Goal: Task Accomplishment & Management: Complete application form

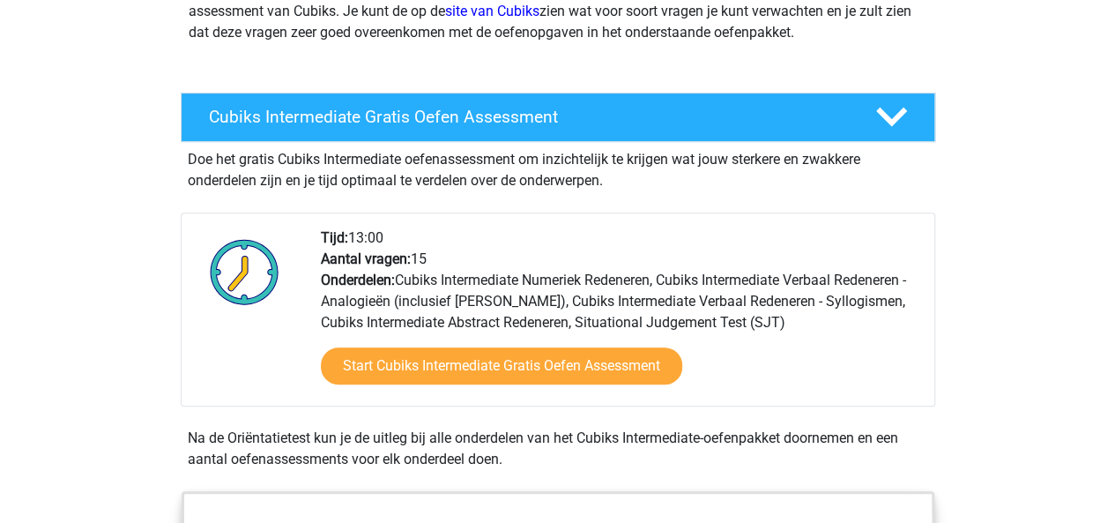
scroll to position [241, 0]
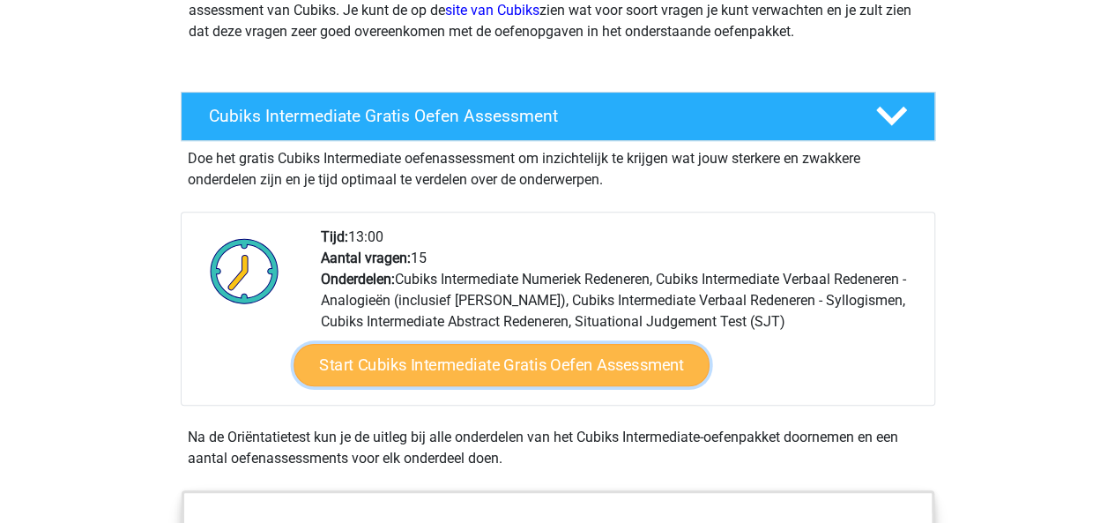
click at [487, 366] on link "Start Cubiks Intermediate Gratis Oefen Assessment" at bounding box center [502, 365] width 416 height 42
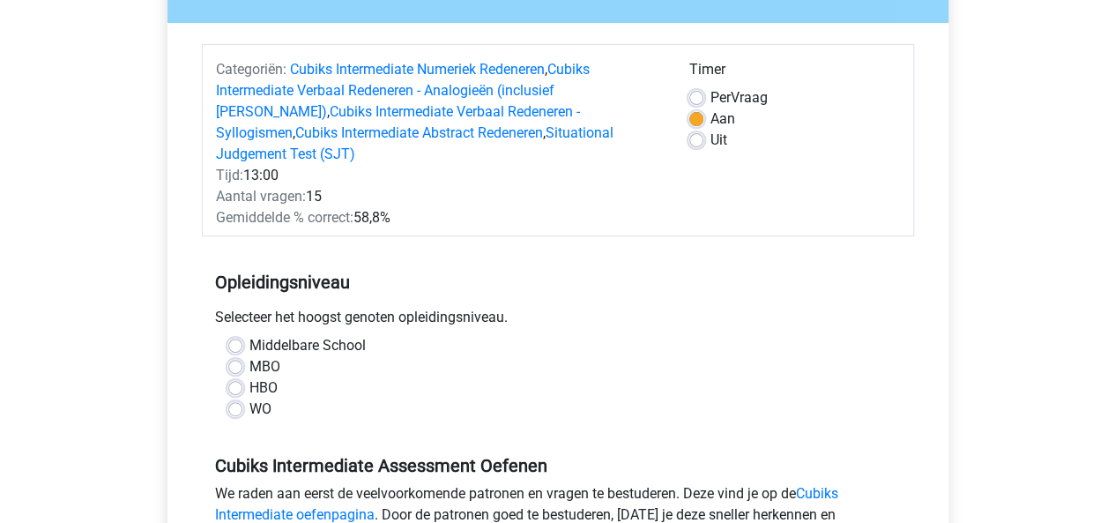
scroll to position [187, 0]
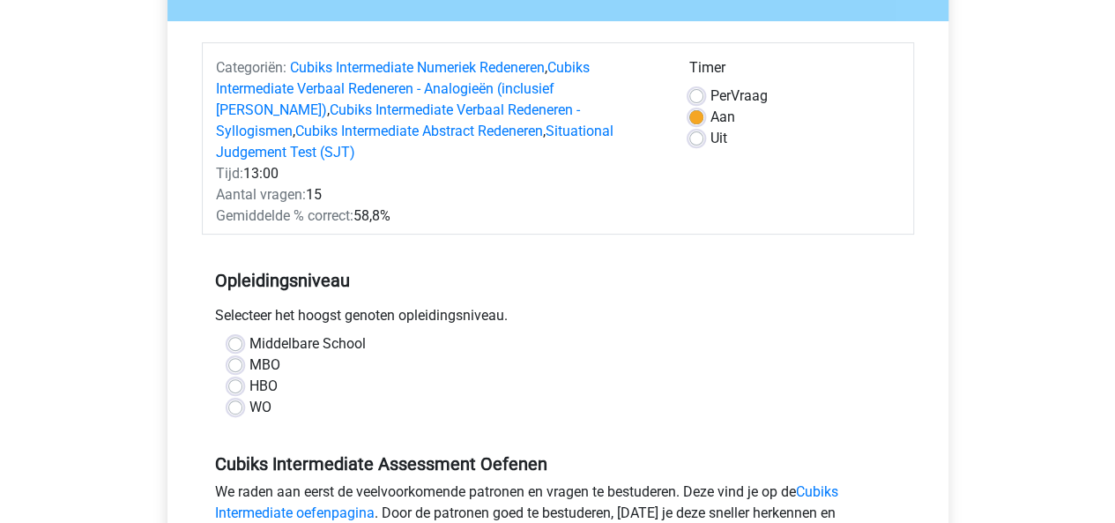
click at [249, 354] on label "MBO" at bounding box center [264, 364] width 31 height 21
click at [236, 354] on input "MBO" at bounding box center [235, 363] width 14 height 18
radio input "true"
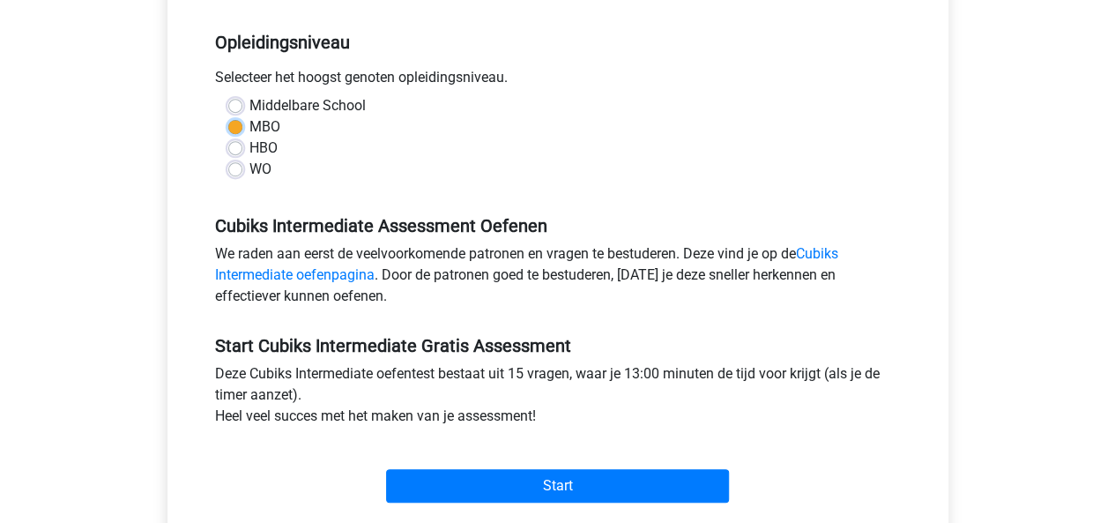
scroll to position [457, 0]
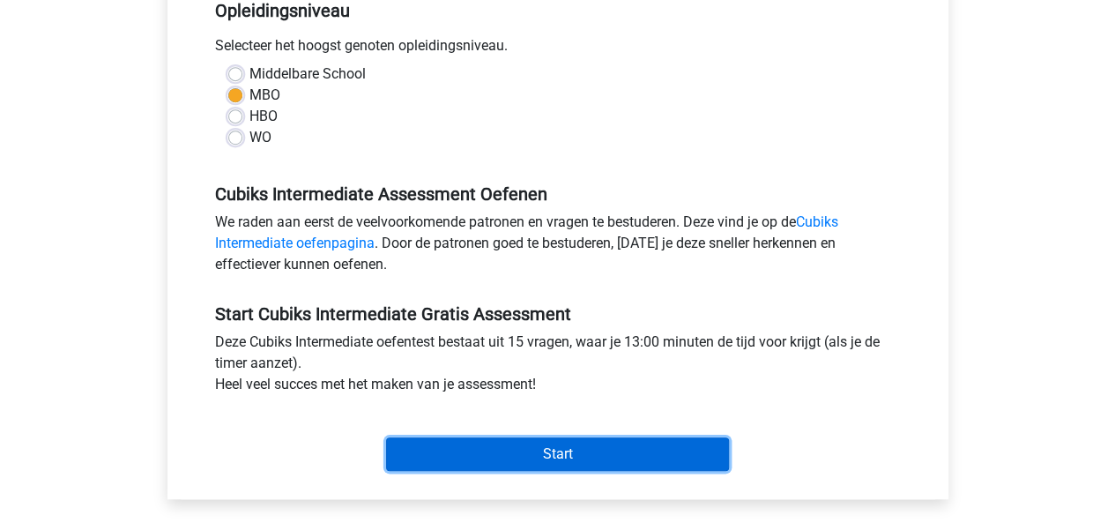
click at [494, 437] on input "Start" at bounding box center [557, 453] width 343 height 33
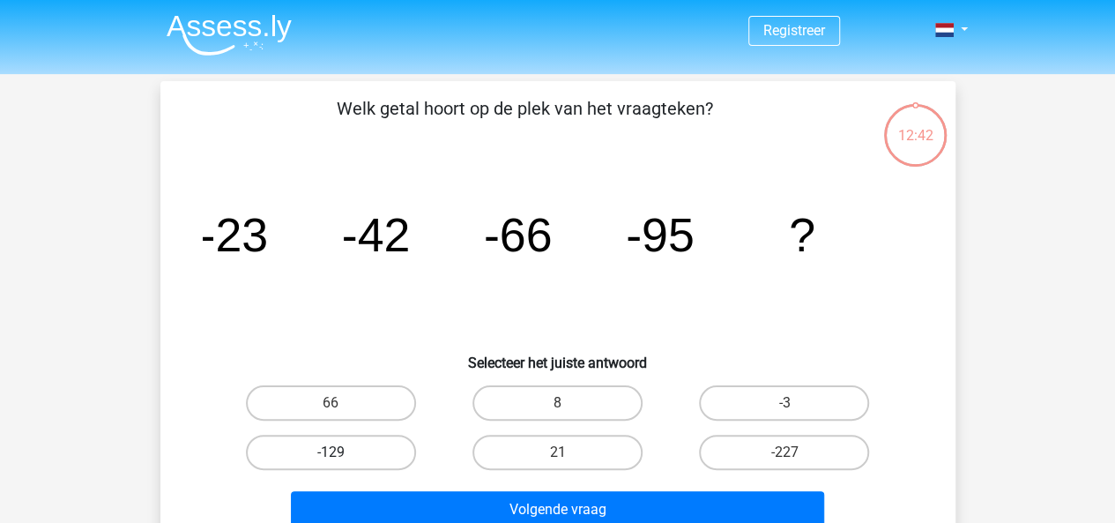
click at [395, 448] on label "-129" at bounding box center [331, 452] width 170 height 35
click at [342, 452] on input "-129" at bounding box center [336, 457] width 11 height 11
radio input "true"
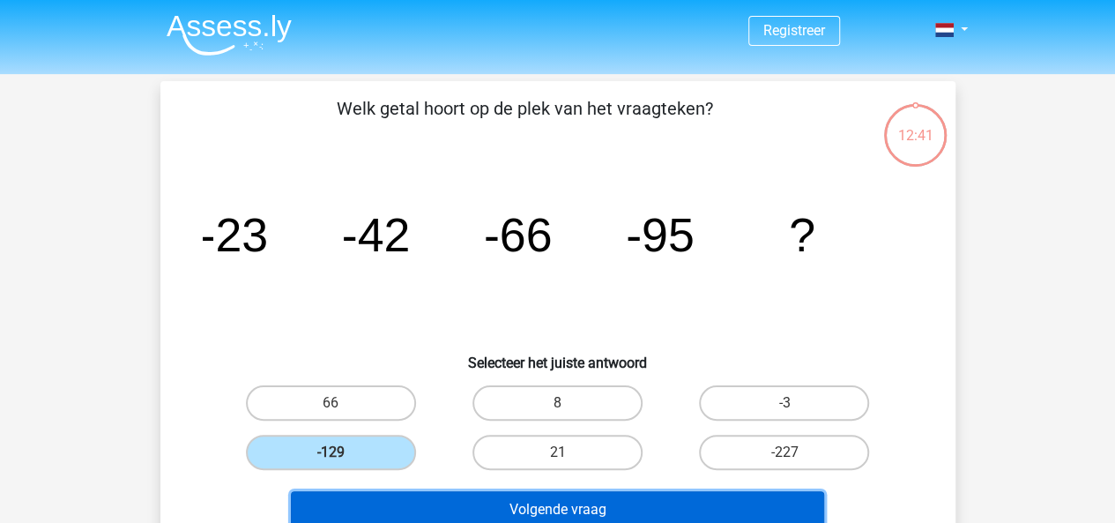
click at [480, 499] on button "Volgende vraag" at bounding box center [557, 509] width 533 height 37
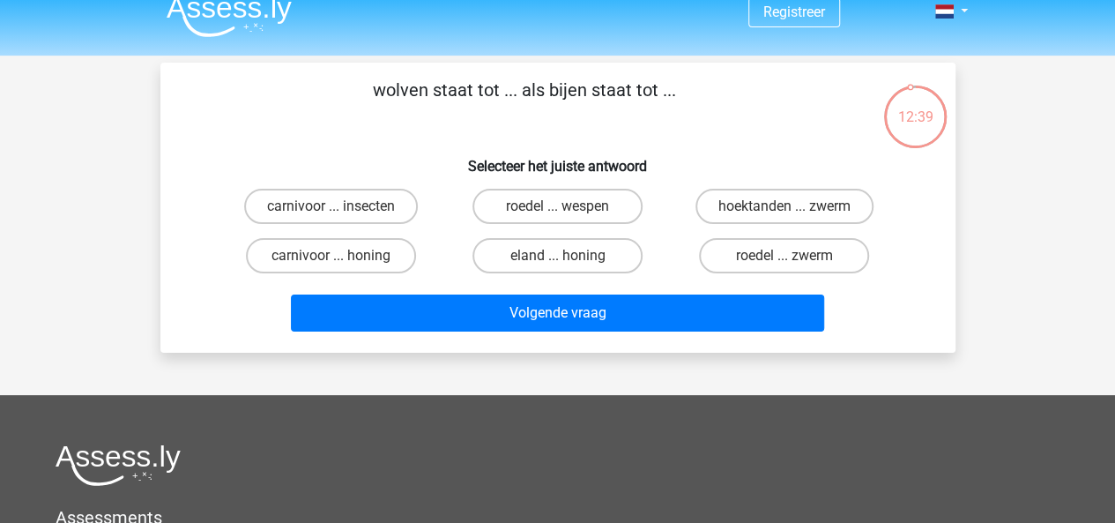
scroll to position [18, 0]
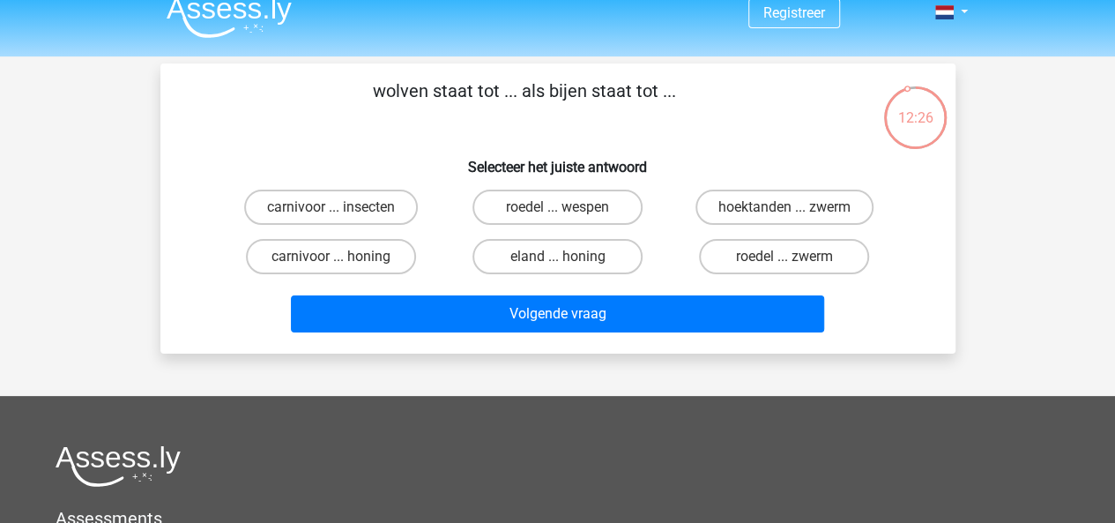
click at [790, 259] on input "roedel ... zwerm" at bounding box center [790, 262] width 11 height 11
radio input "true"
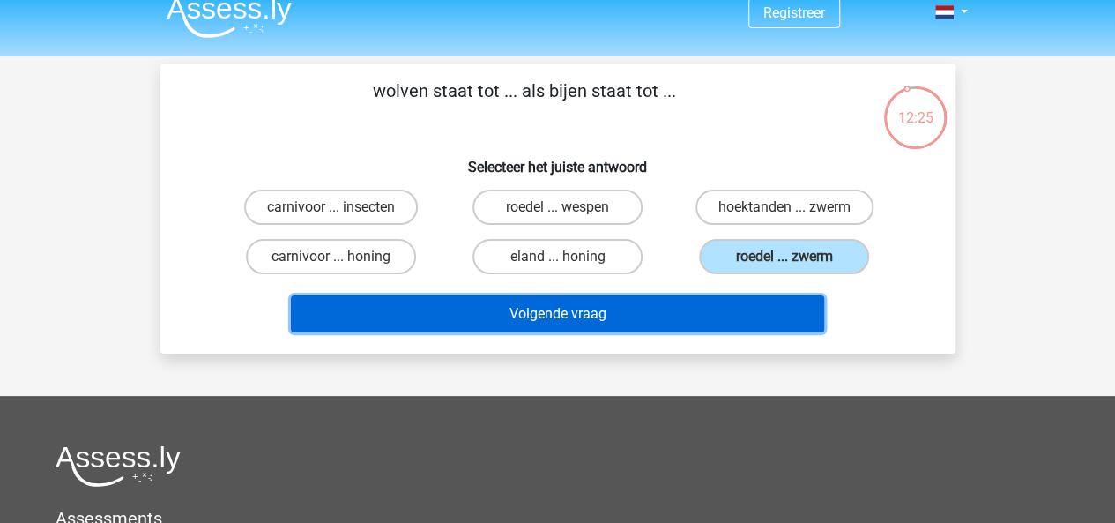
click at [703, 315] on button "Volgende vraag" at bounding box center [557, 313] width 533 height 37
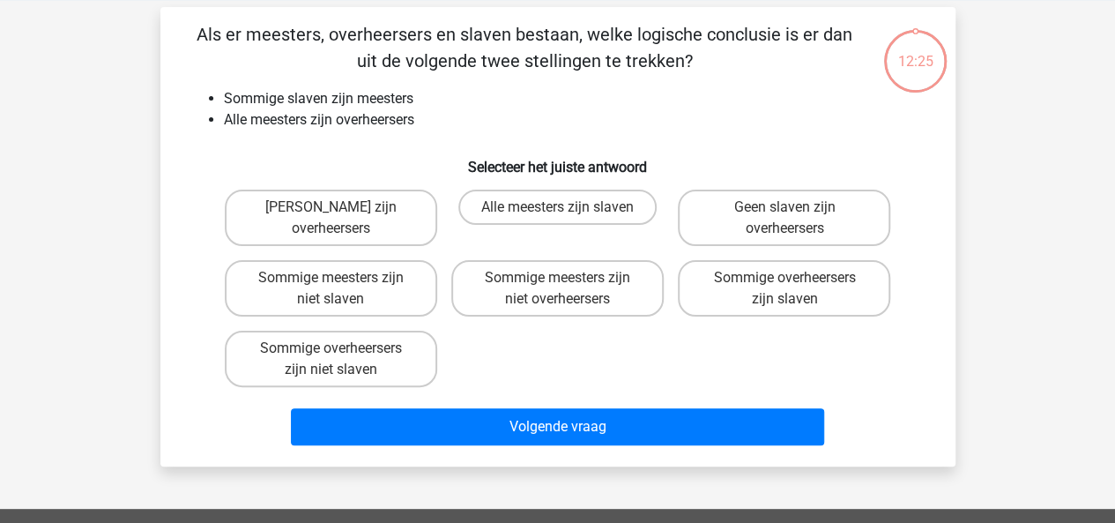
scroll to position [81, 0]
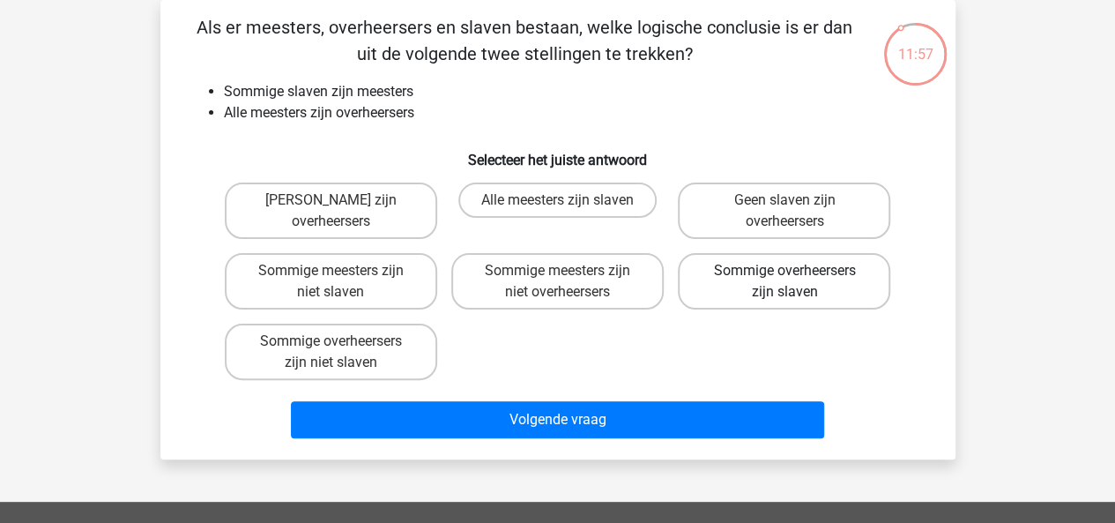
click at [730, 286] on label "Sommige overheersers zijn slaven" at bounding box center [784, 281] width 212 height 56
click at [785, 282] on input "Sommige overheersers zijn slaven" at bounding box center [790, 276] width 11 height 11
radio input "true"
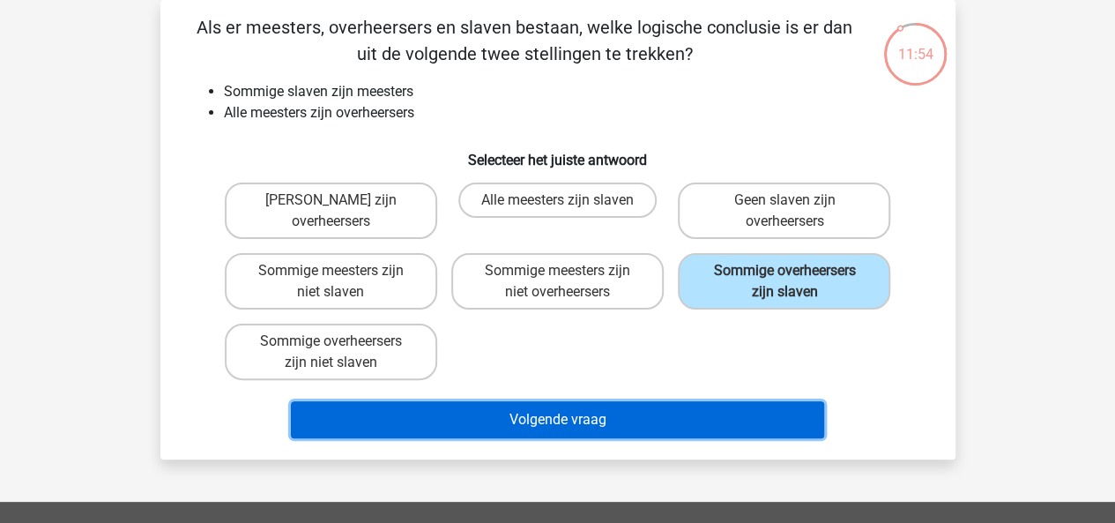
click at [614, 416] on button "Volgende vraag" at bounding box center [557, 419] width 533 height 37
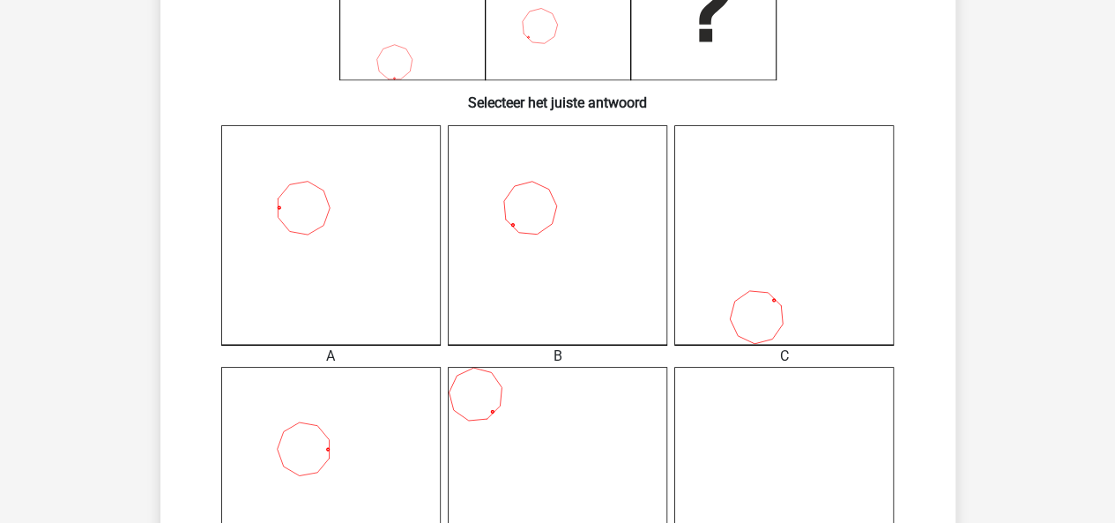
scroll to position [379, 0]
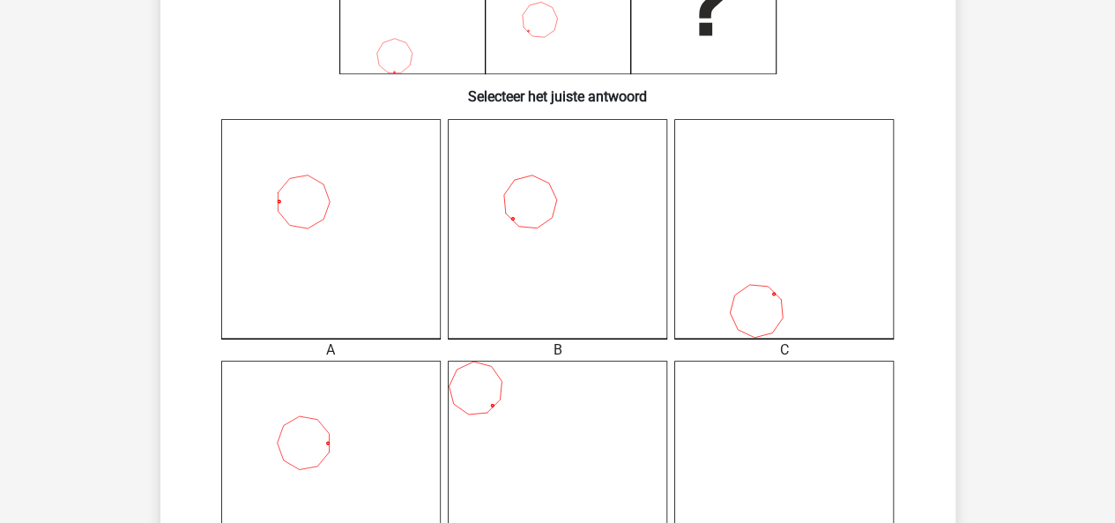
click at [356, 296] on icon at bounding box center [330, 228] width 219 height 219
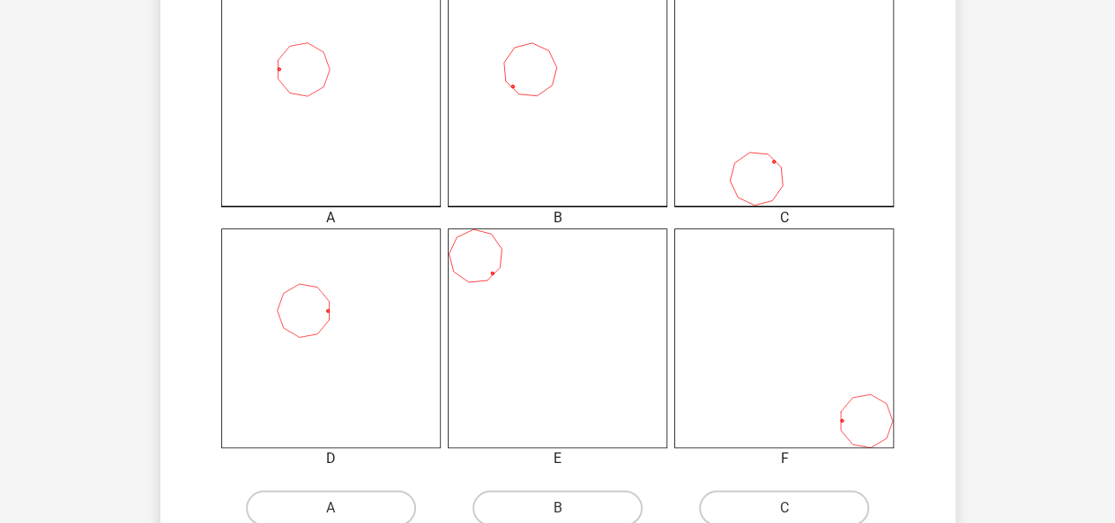
scroll to position [518, 0]
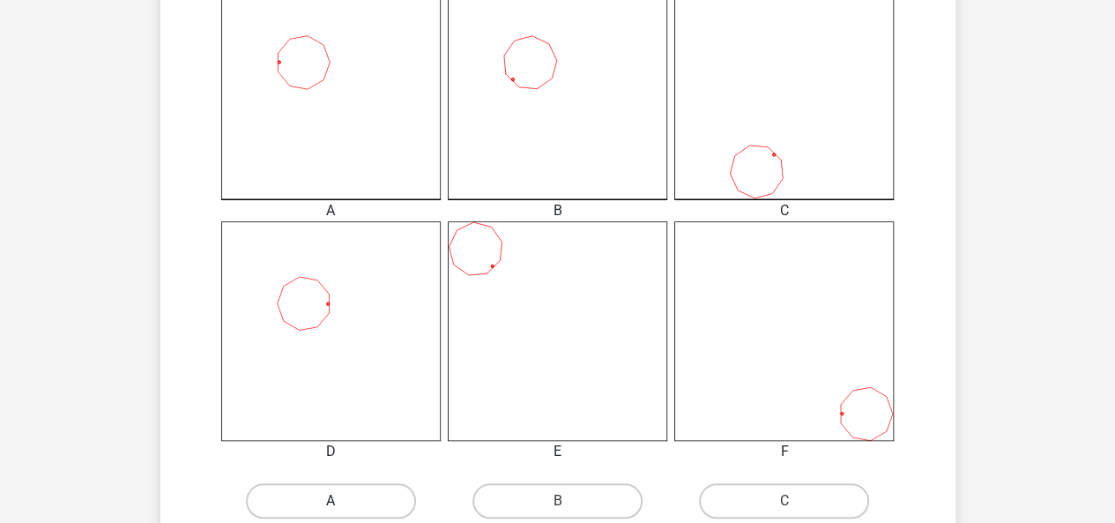
click at [363, 495] on label "A" at bounding box center [331, 500] width 170 height 35
click at [342, 501] on input "A" at bounding box center [336, 506] width 11 height 11
radio input "true"
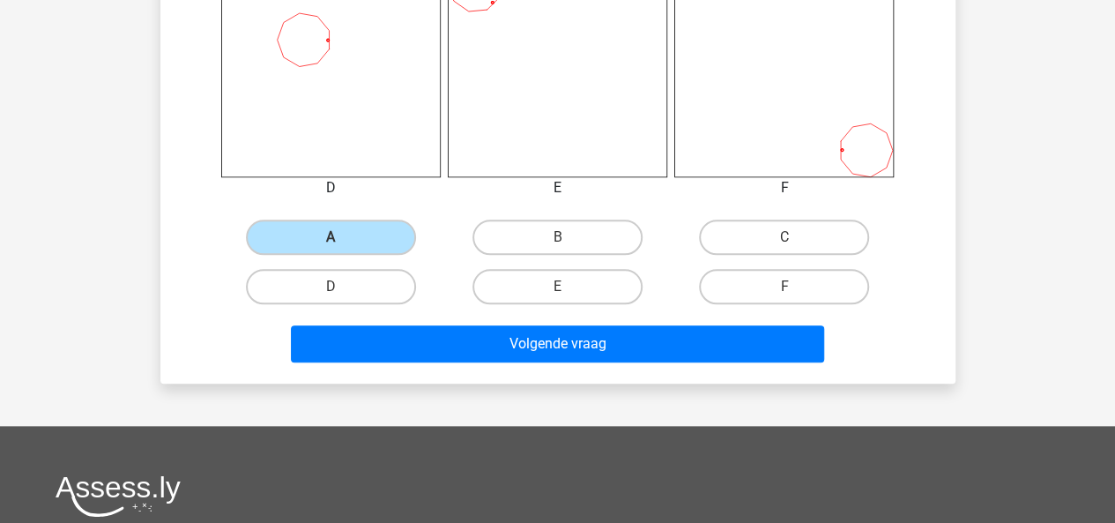
scroll to position [784, 0]
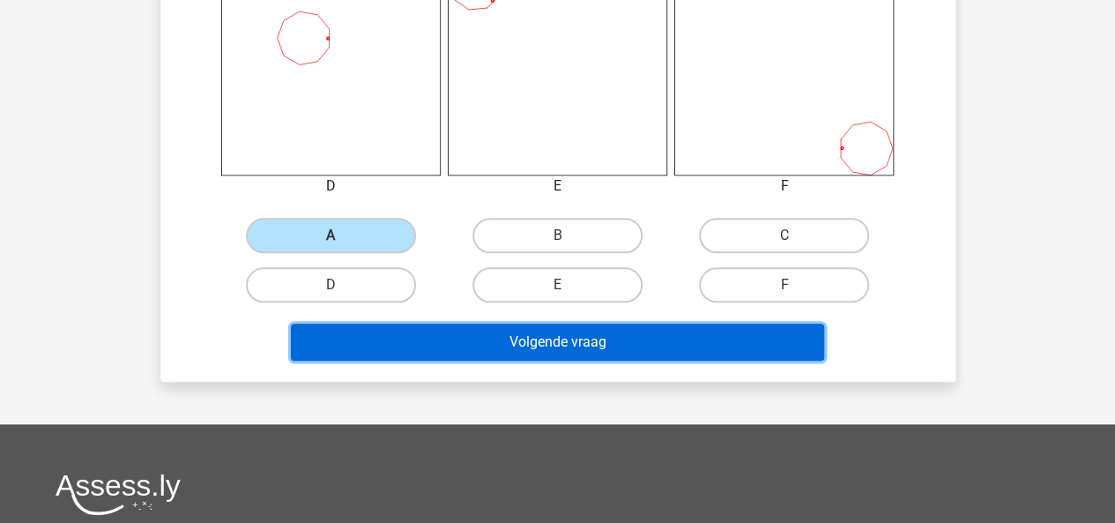
click at [515, 353] on button "Volgende vraag" at bounding box center [557, 342] width 533 height 37
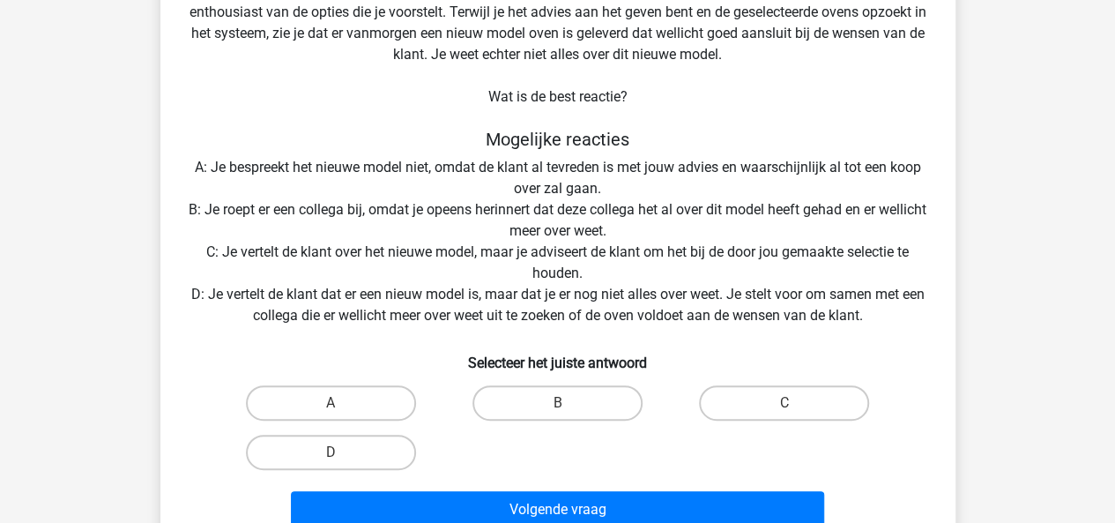
scroll to position [179, 0]
click at [366, 447] on label "D" at bounding box center [331, 451] width 170 height 35
click at [342, 451] on input "D" at bounding box center [336, 456] width 11 height 11
radio input "true"
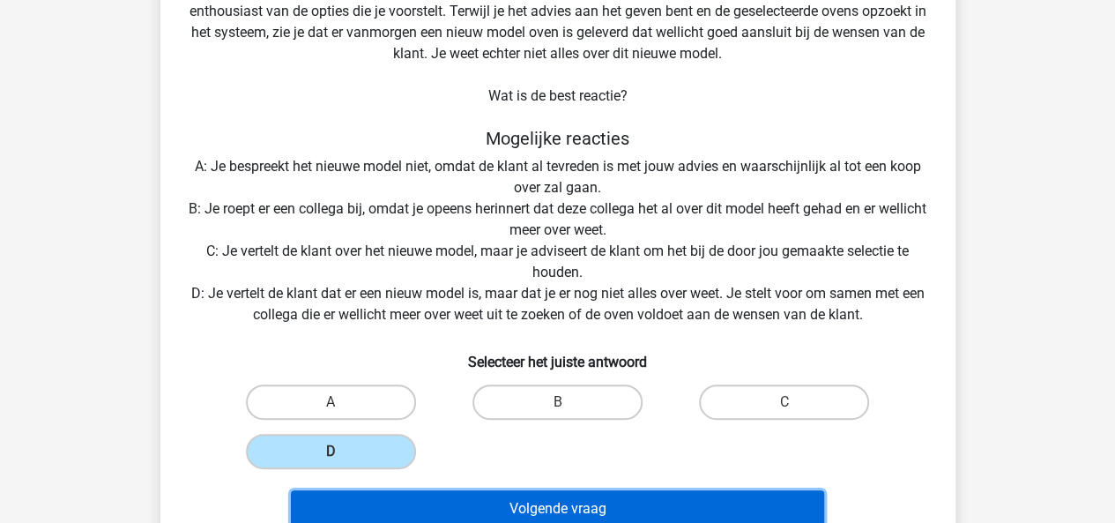
click at [472, 502] on button "Volgende vraag" at bounding box center [557, 508] width 533 height 37
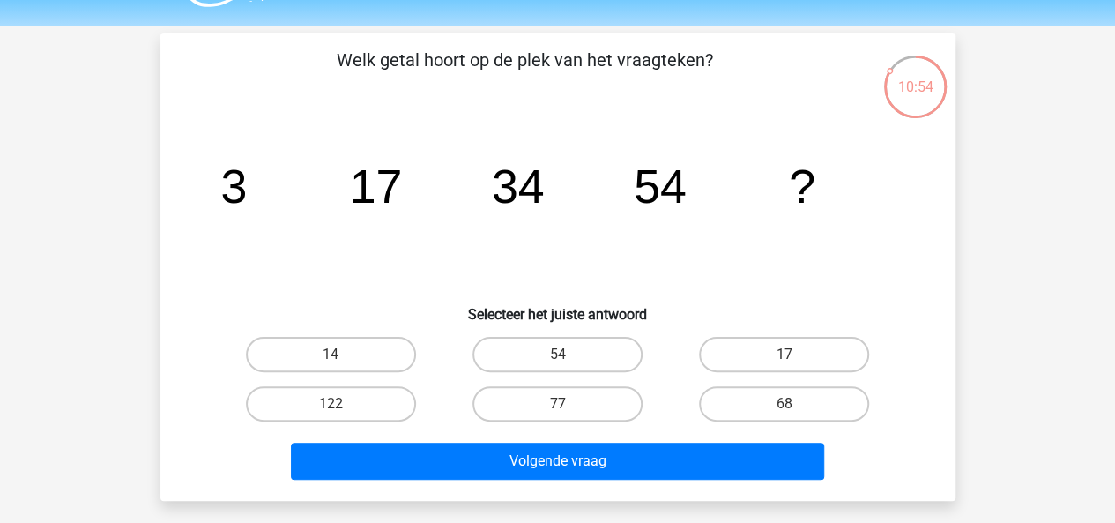
scroll to position [46, 0]
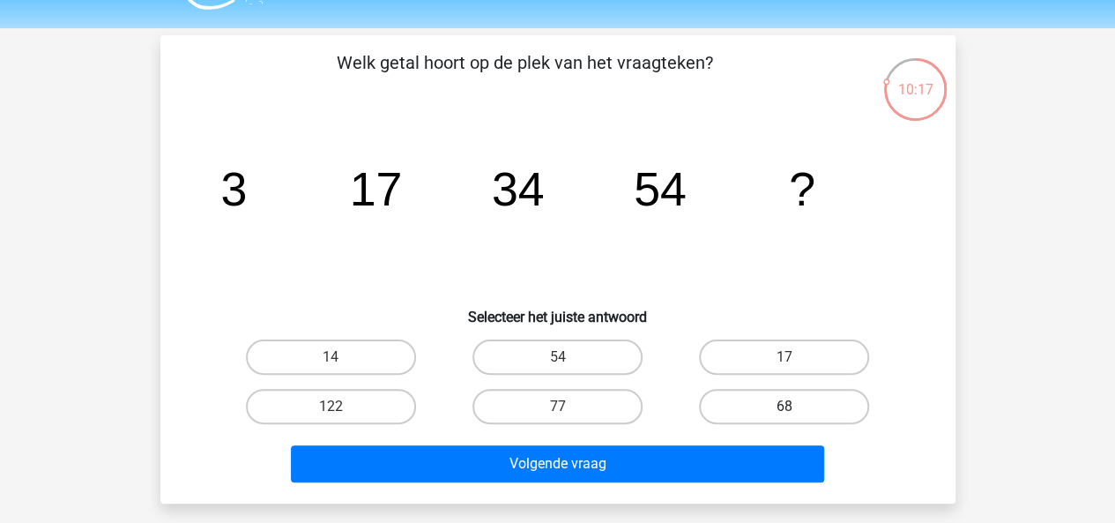
click at [725, 403] on label "68" at bounding box center [784, 406] width 170 height 35
click at [785, 406] on input "68" at bounding box center [790, 411] width 11 height 11
radio input "true"
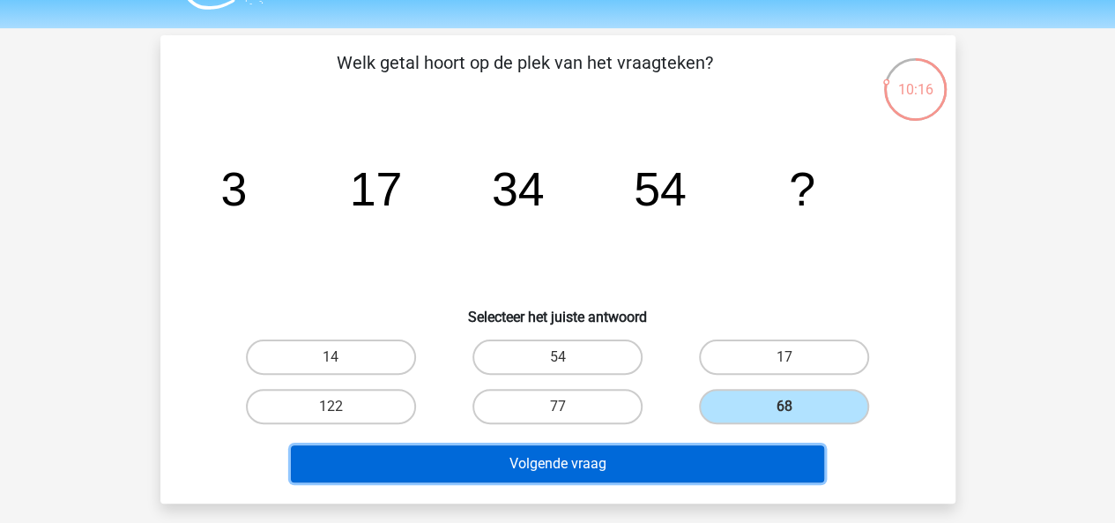
click at [636, 466] on button "Volgende vraag" at bounding box center [557, 463] width 533 height 37
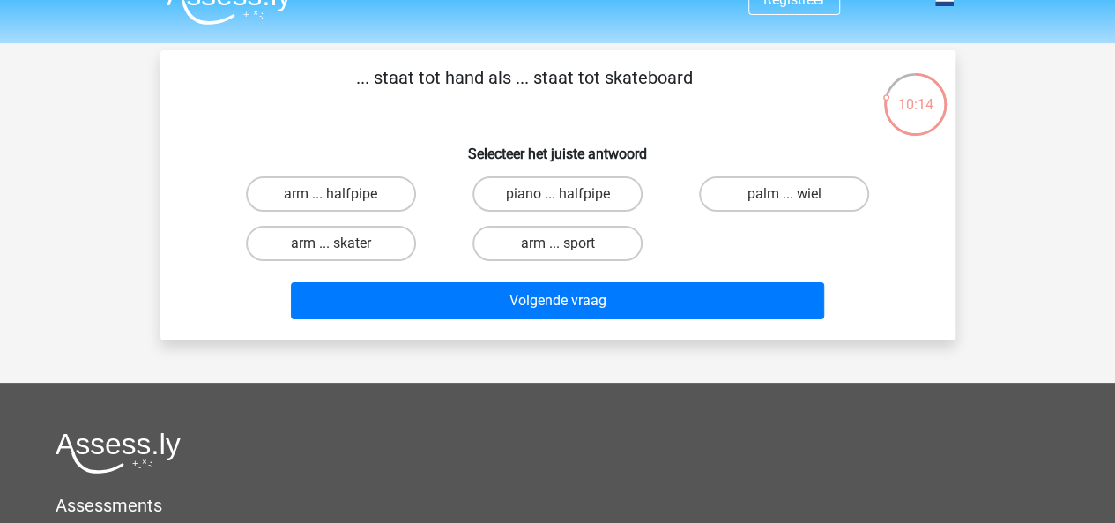
scroll to position [30, 0]
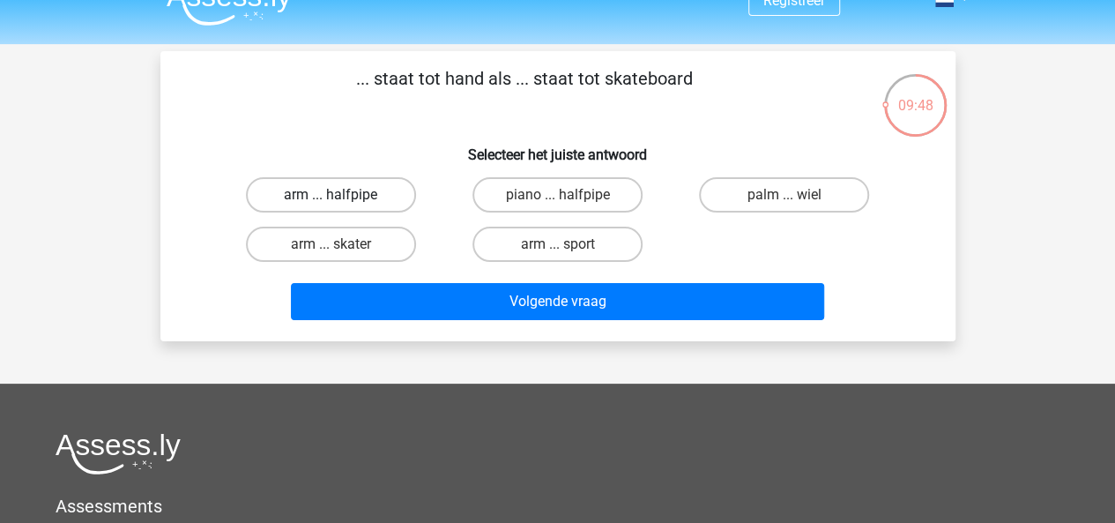
click at [372, 198] on label "arm ... halfpipe" at bounding box center [331, 194] width 170 height 35
click at [342, 198] on input "arm ... halfpipe" at bounding box center [336, 200] width 11 height 11
radio input "true"
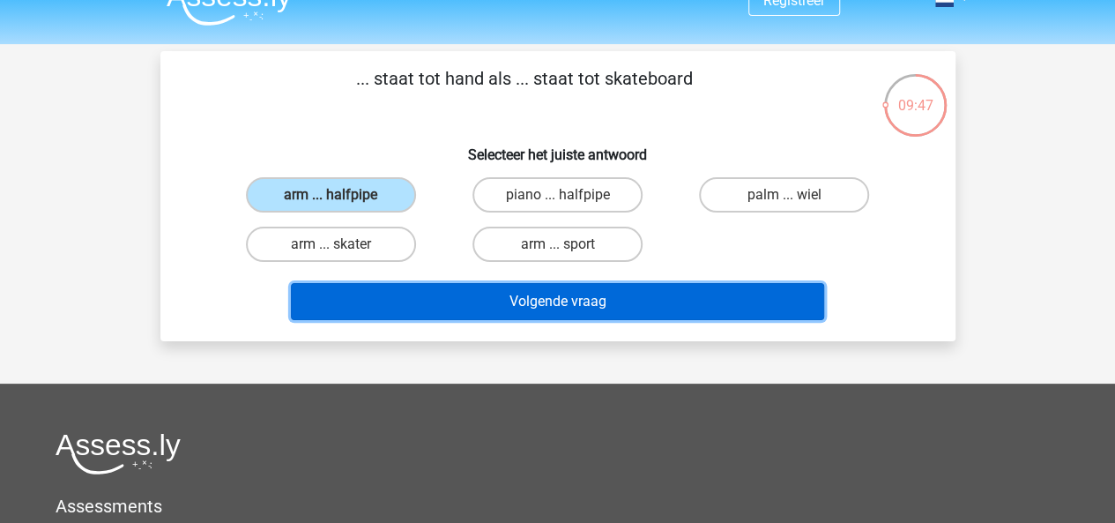
click at [462, 299] on button "Volgende vraag" at bounding box center [557, 301] width 533 height 37
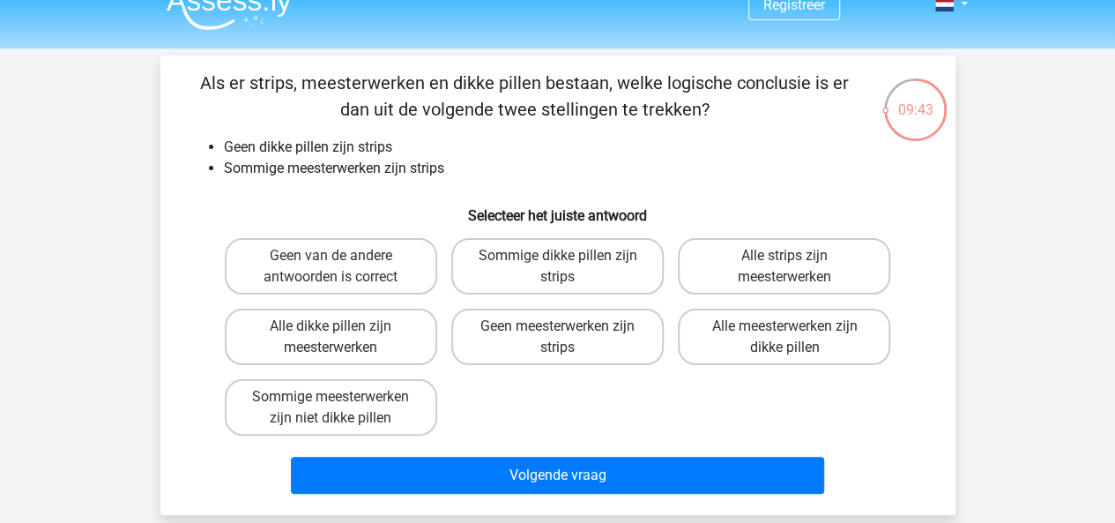
scroll to position [28, 0]
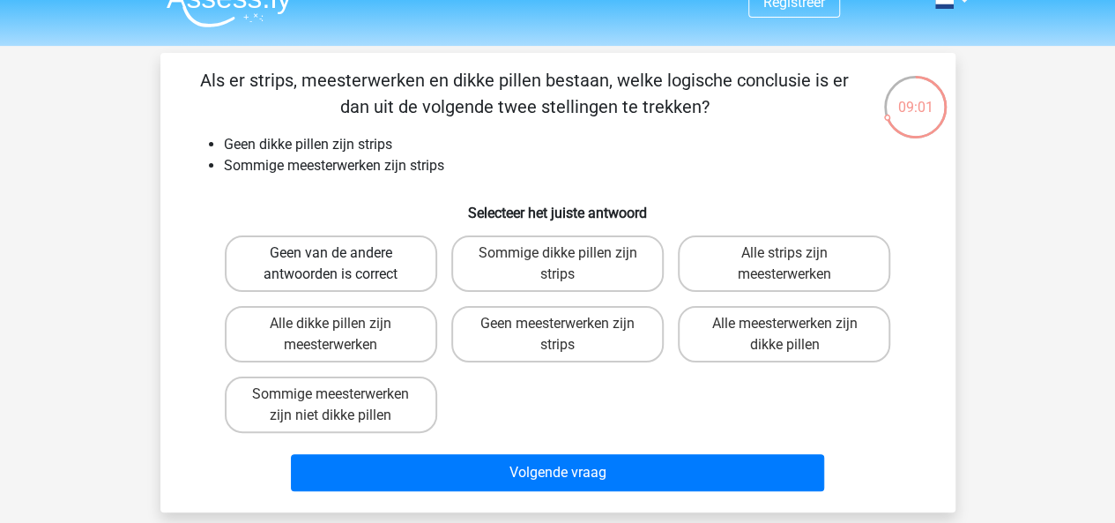
click at [370, 251] on label "Geen van de andere antwoorden is correct" at bounding box center [331, 263] width 212 height 56
click at [342, 253] on input "Geen van de andere antwoorden is correct" at bounding box center [336, 258] width 11 height 11
radio input "true"
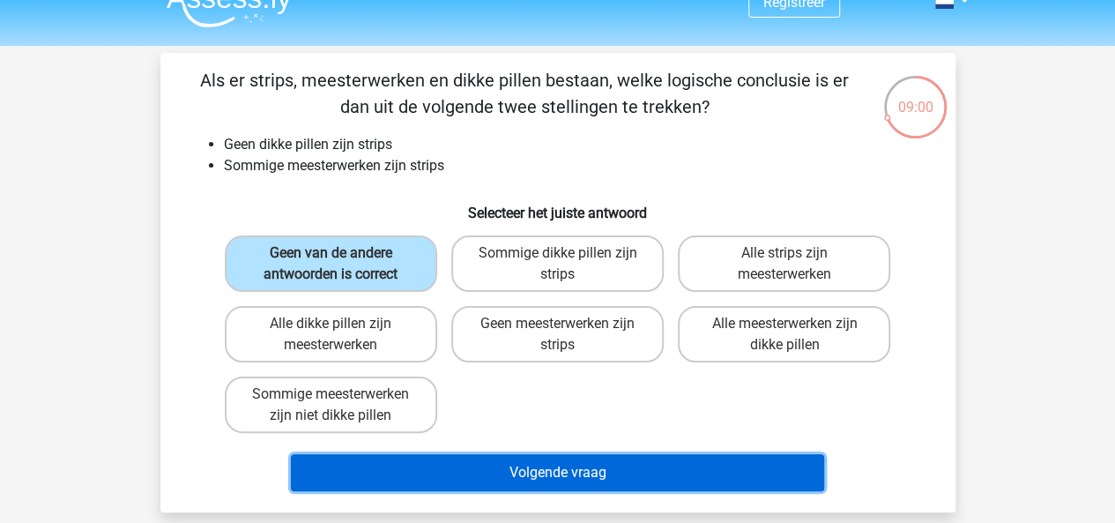
click at [501, 465] on button "Volgende vraag" at bounding box center [557, 472] width 533 height 37
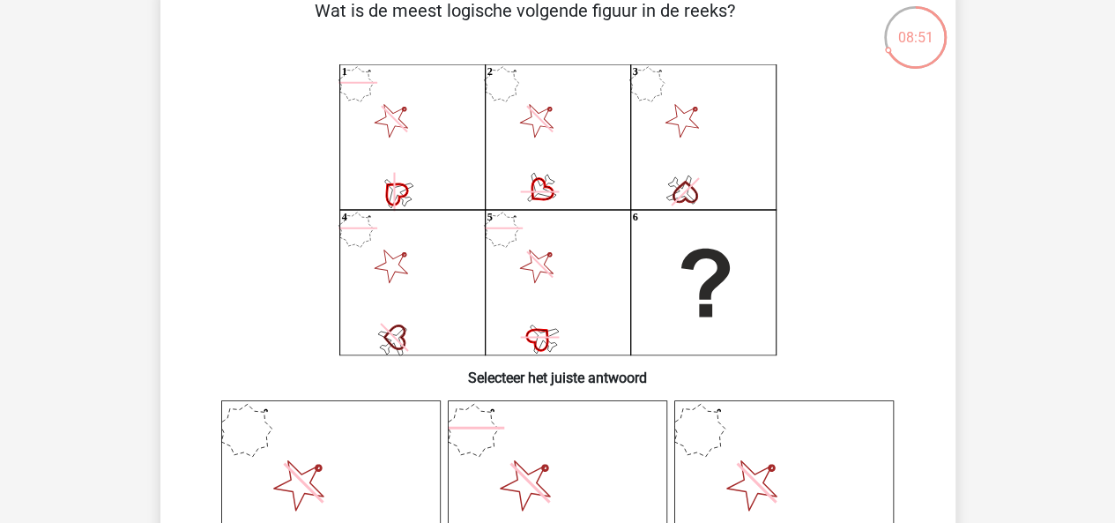
scroll to position [99, 0]
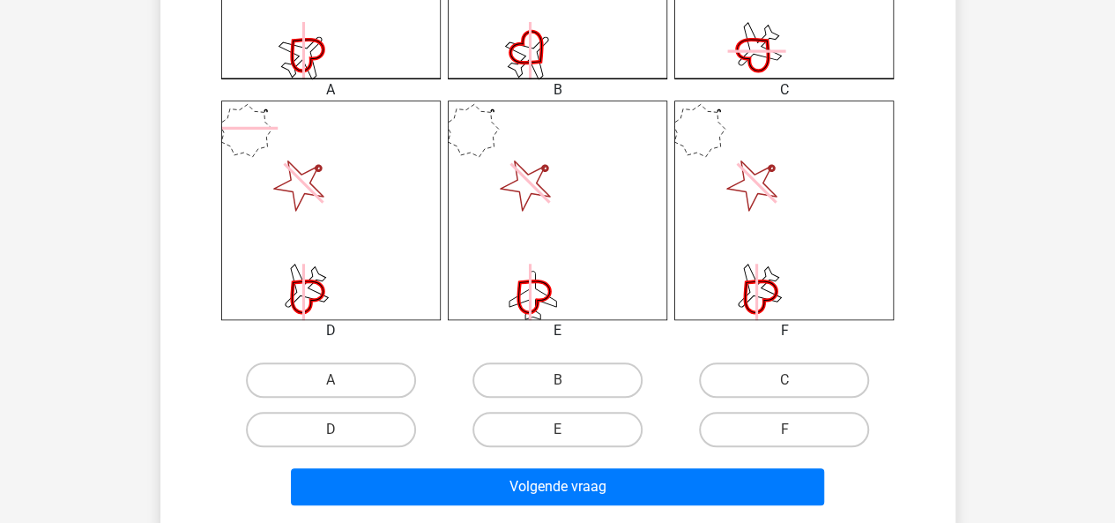
scroll to position [640, 0]
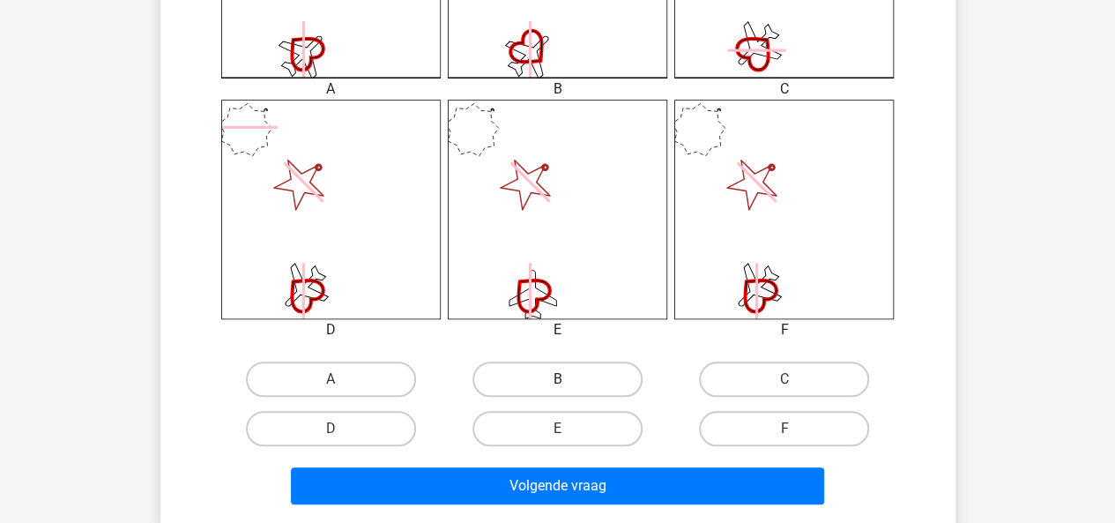
click at [547, 376] on label "B" at bounding box center [557, 378] width 170 height 35
click at [557, 379] on input "B" at bounding box center [562, 384] width 11 height 11
radio input "true"
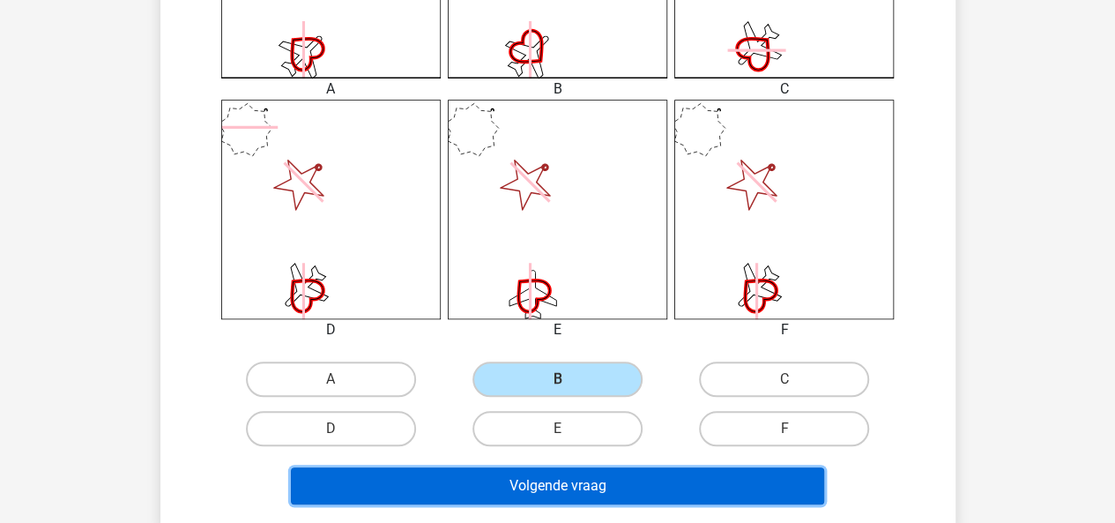
click at [524, 482] on button "Volgende vraag" at bounding box center [557, 485] width 533 height 37
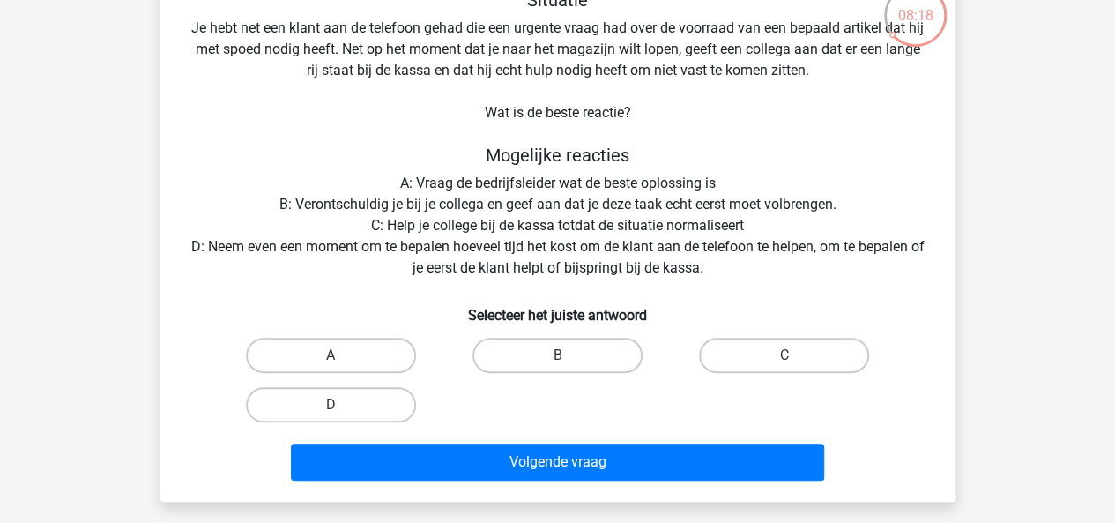
scroll to position [123, 0]
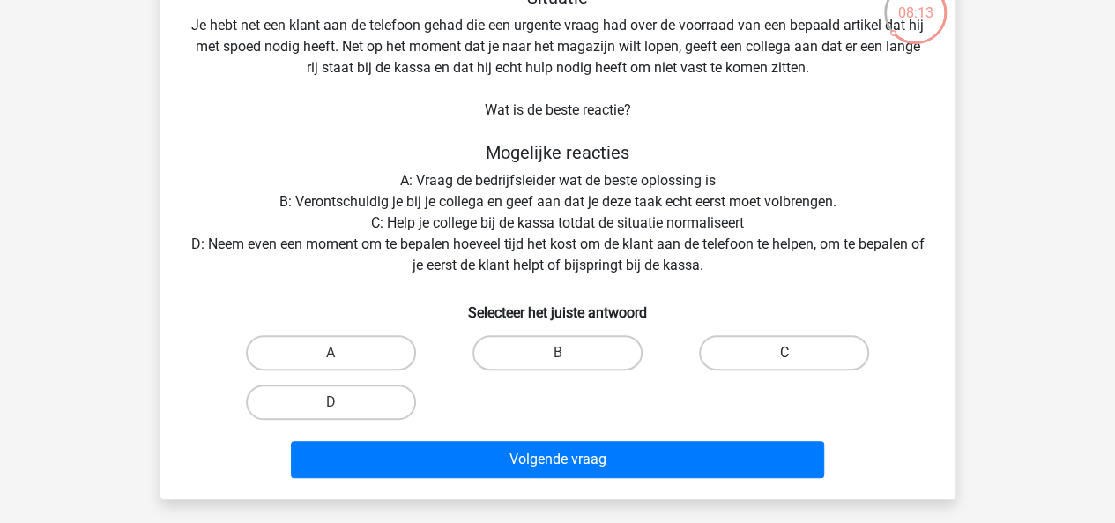
click at [748, 347] on label "C" at bounding box center [784, 352] width 170 height 35
click at [785, 353] on input "C" at bounding box center [790, 358] width 11 height 11
radio input "true"
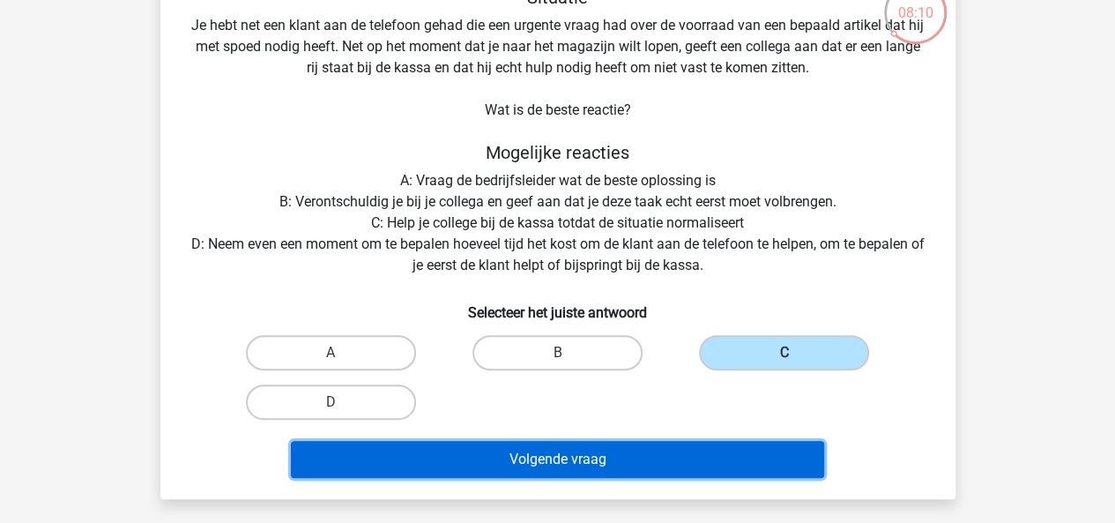
click at [581, 454] on button "Volgende vraag" at bounding box center [557, 459] width 533 height 37
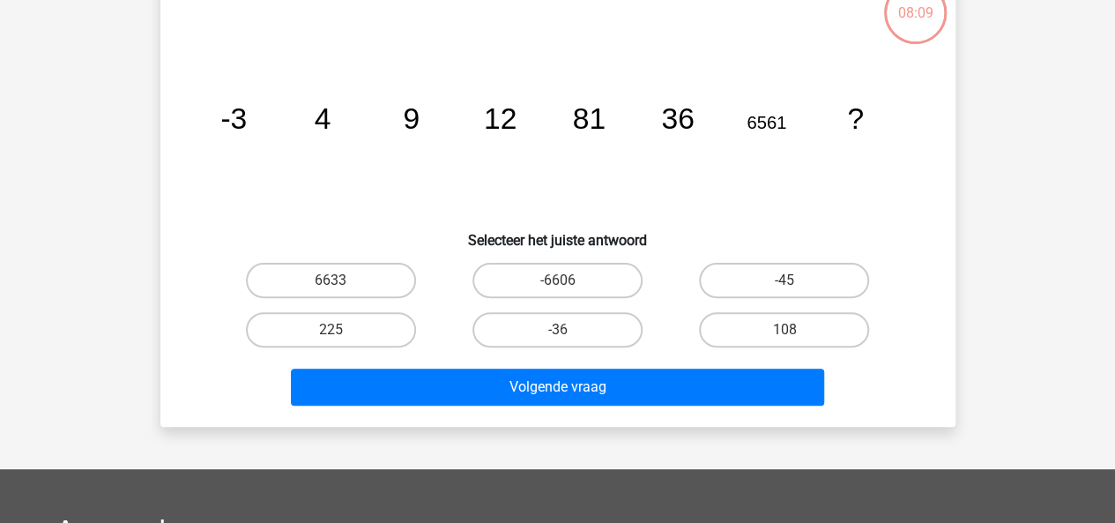
scroll to position [81, 0]
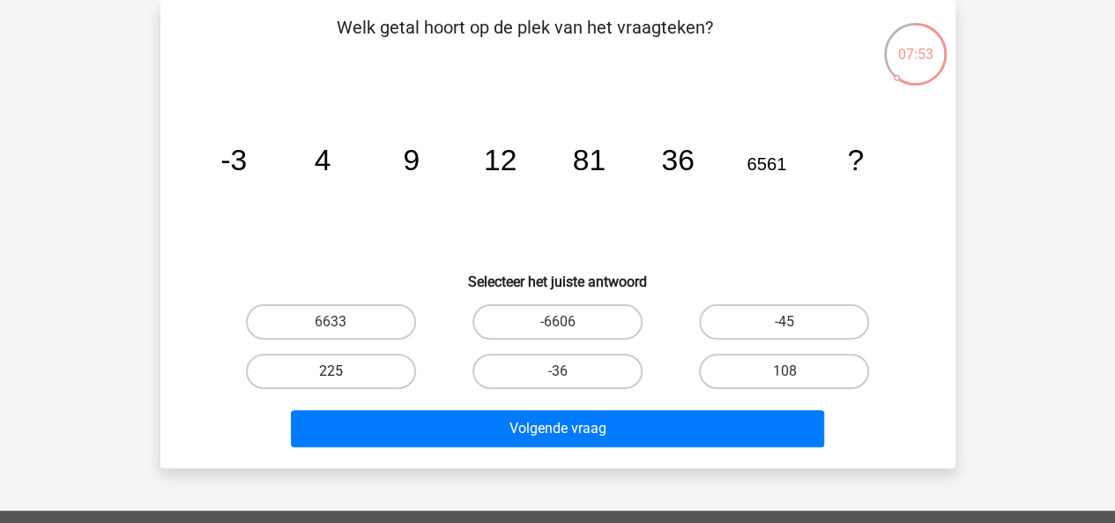
click at [356, 373] on label "225" at bounding box center [331, 370] width 170 height 35
click at [342, 373] on input "225" at bounding box center [336, 376] width 11 height 11
radio input "true"
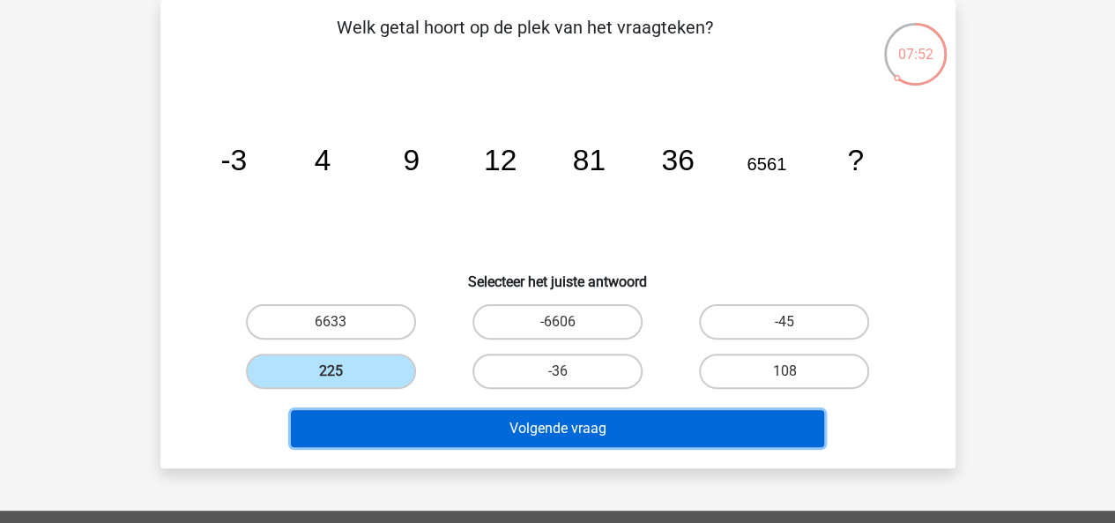
click at [440, 428] on button "Volgende vraag" at bounding box center [557, 428] width 533 height 37
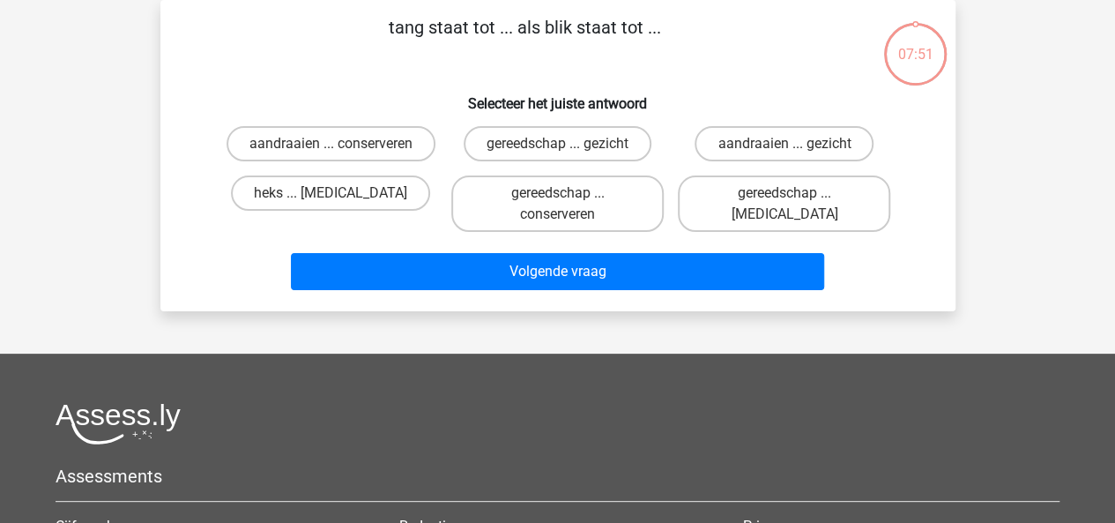
scroll to position [0, 0]
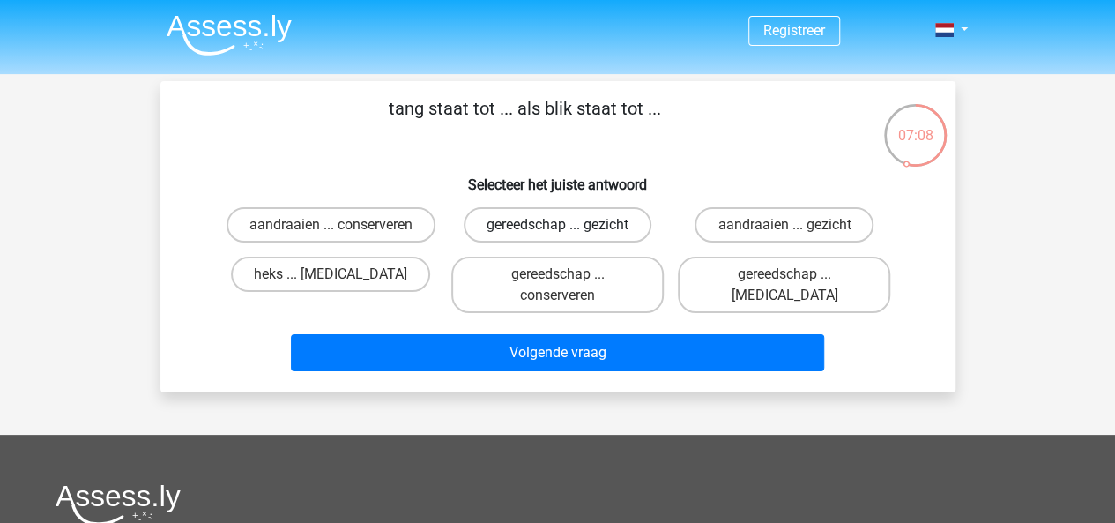
click at [538, 242] on div "gereedschap ... gezicht" at bounding box center [557, 224] width 227 height 49
click at [567, 231] on input "gereedschap ... gezicht" at bounding box center [562, 230] width 11 height 11
radio input "true"
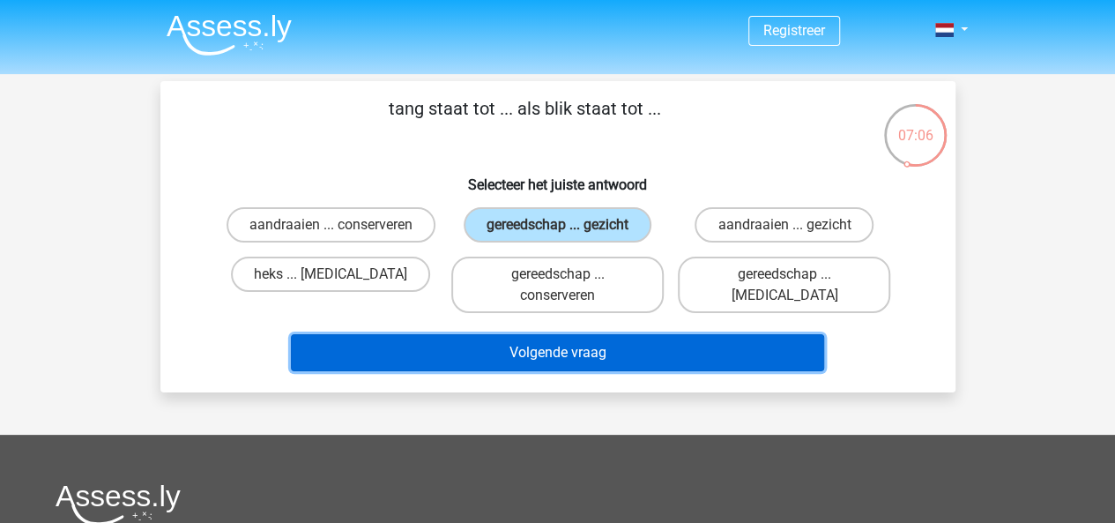
click at [547, 339] on button "Volgende vraag" at bounding box center [557, 352] width 533 height 37
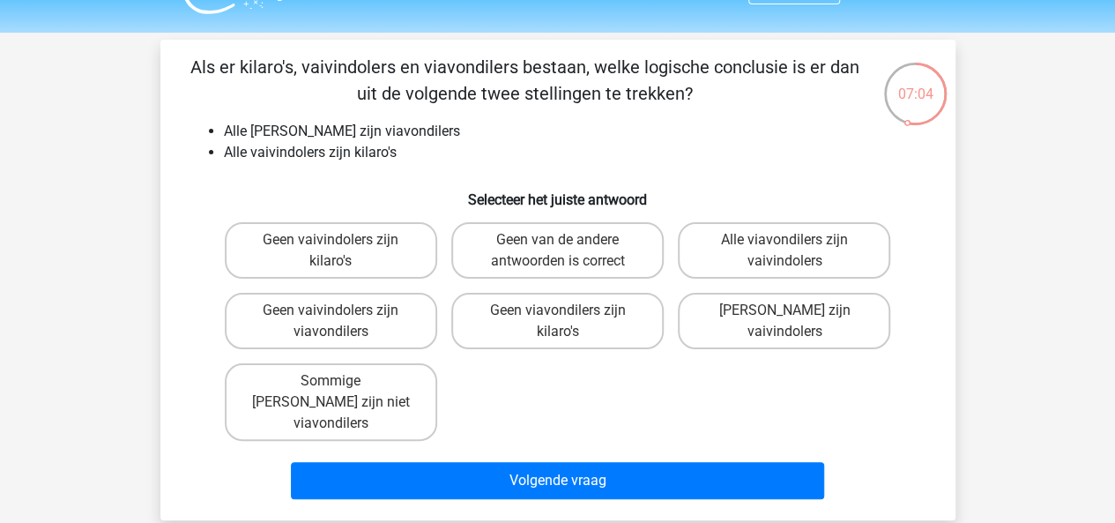
scroll to position [41, 0]
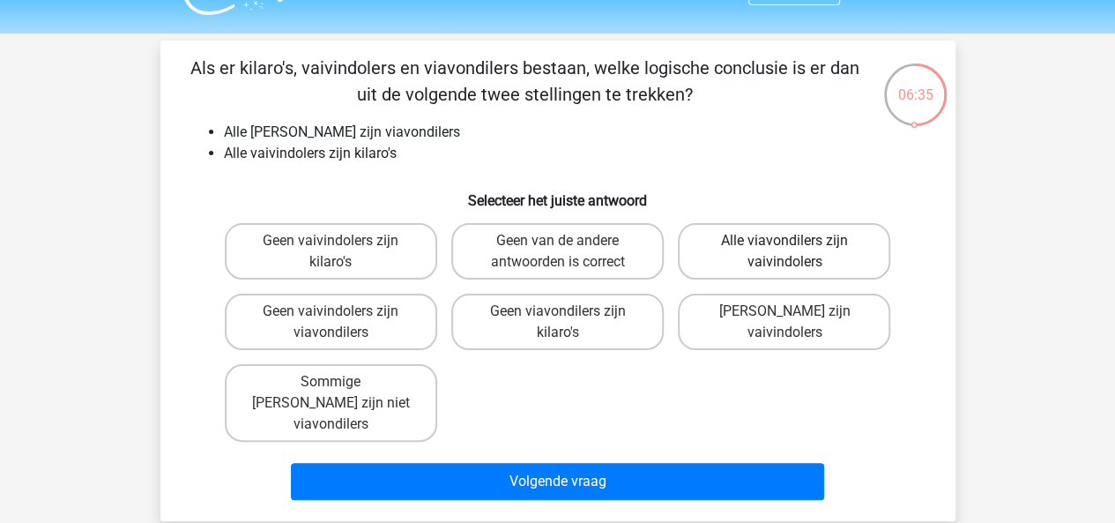
click at [759, 244] on label "Alle viavondilers zijn vaivindolers" at bounding box center [784, 251] width 212 height 56
click at [785, 244] on input "Alle viavondilers zijn vaivindolers" at bounding box center [790, 246] width 11 height 11
radio input "true"
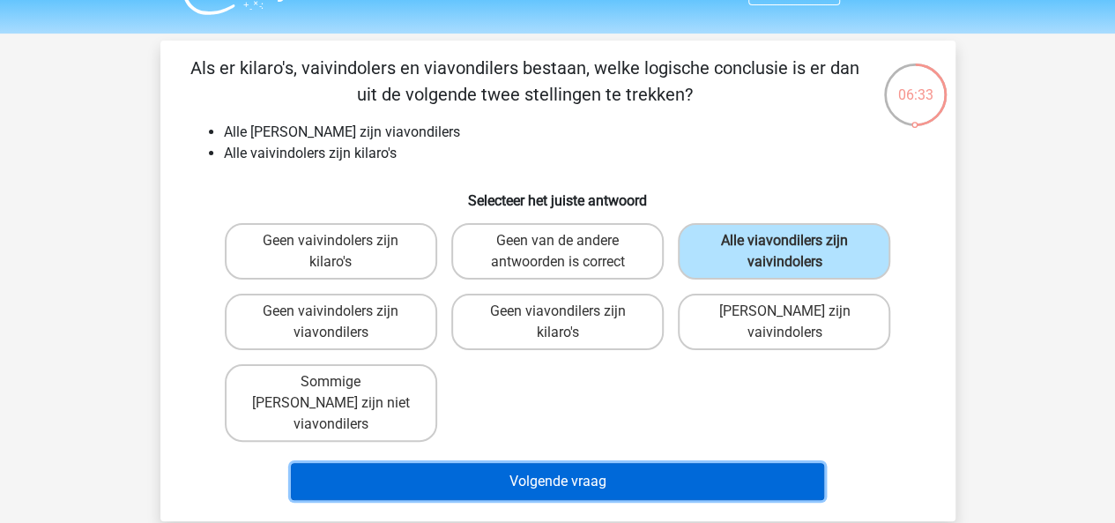
click at [618, 464] on button "Volgende vraag" at bounding box center [557, 481] width 533 height 37
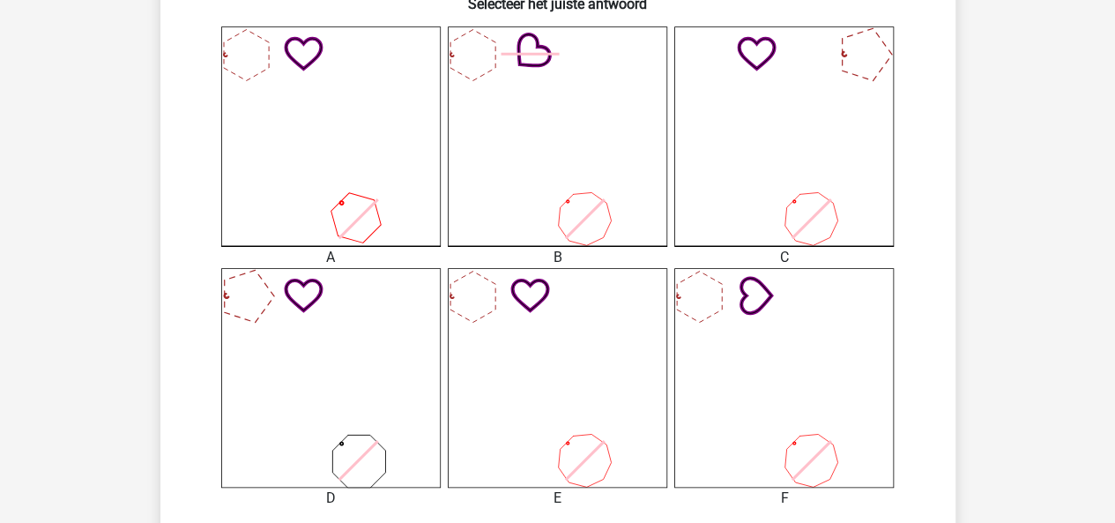
click at [737, 406] on icon at bounding box center [783, 377] width 219 height 219
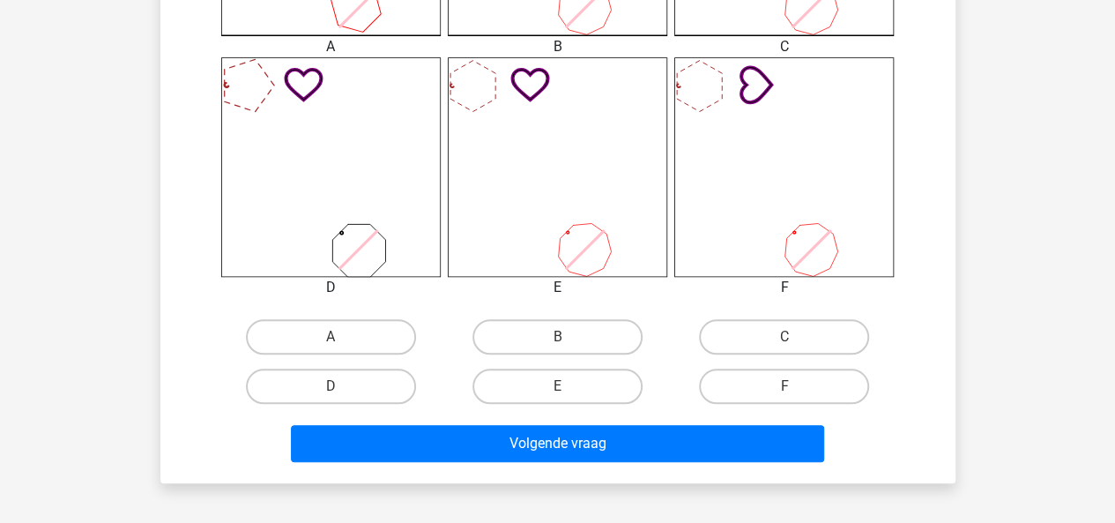
scroll to position [685, 0]
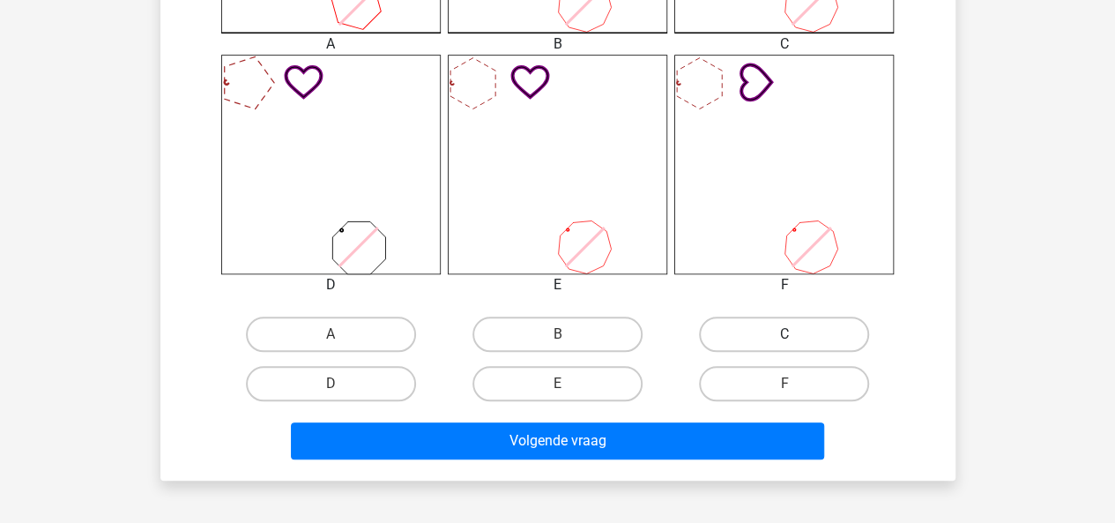
click at [773, 332] on label "C" at bounding box center [784, 333] width 170 height 35
click at [785, 334] on input "C" at bounding box center [790, 339] width 11 height 11
radio input "true"
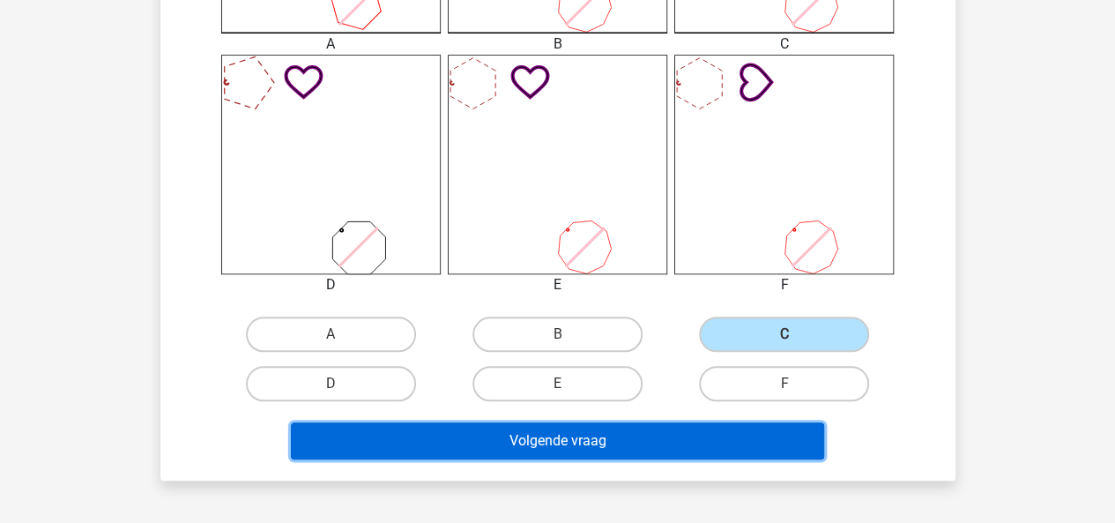
click at [633, 446] on button "Volgende vraag" at bounding box center [557, 440] width 533 height 37
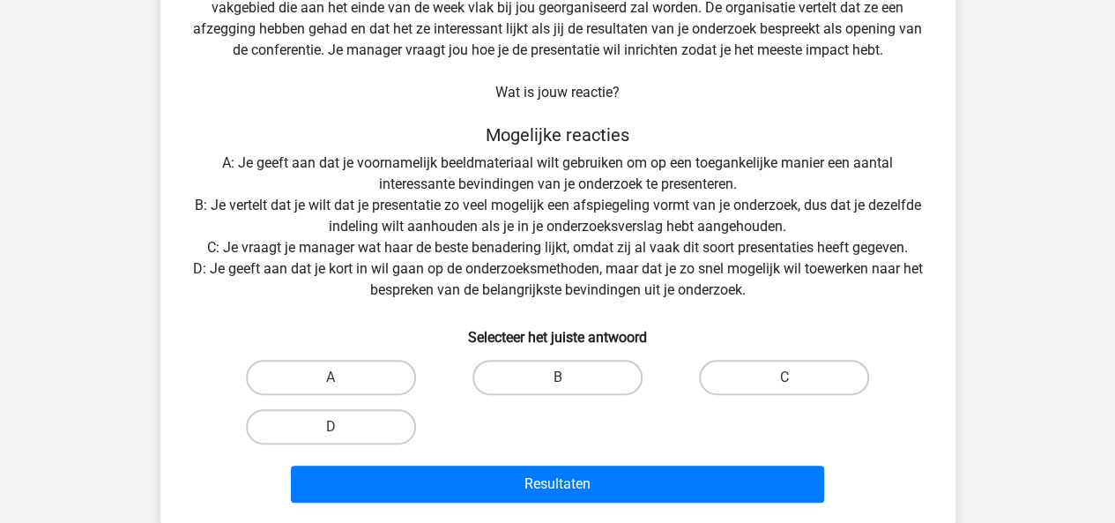
scroll to position [183, 0]
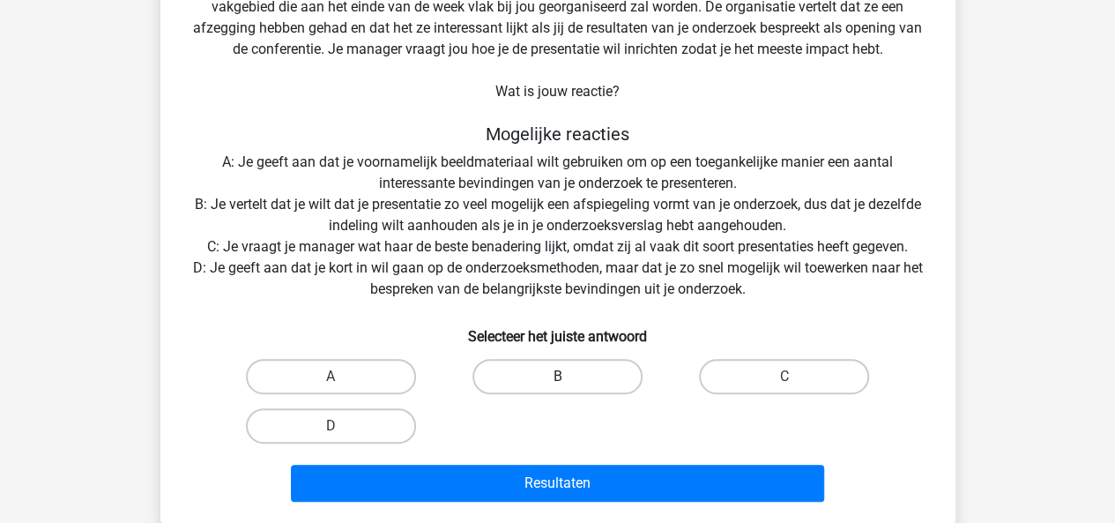
click at [547, 376] on label "B" at bounding box center [557, 376] width 170 height 35
click at [557, 376] on input "B" at bounding box center [562, 381] width 11 height 11
radio input "true"
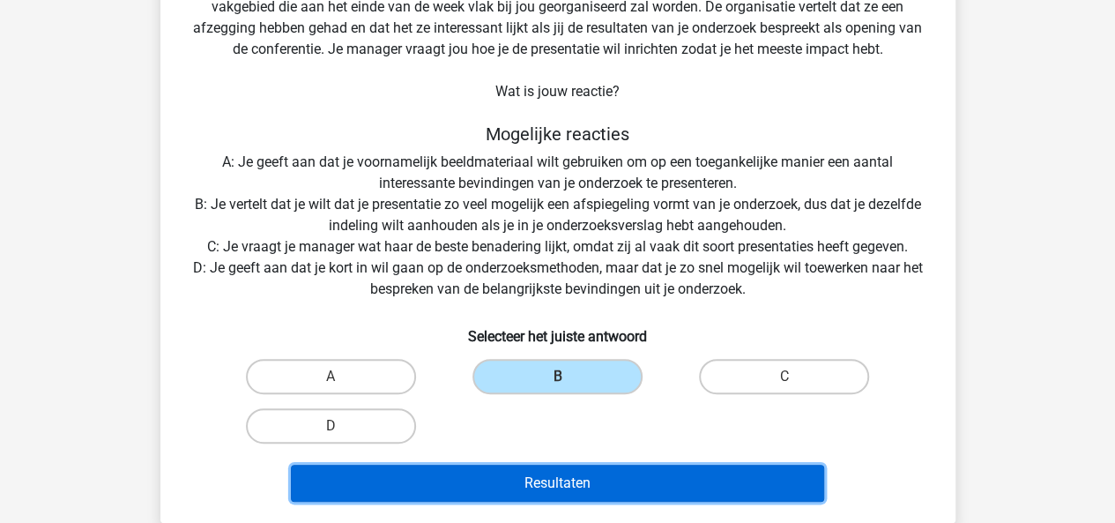
click at [497, 482] on button "Resultaten" at bounding box center [557, 483] width 533 height 37
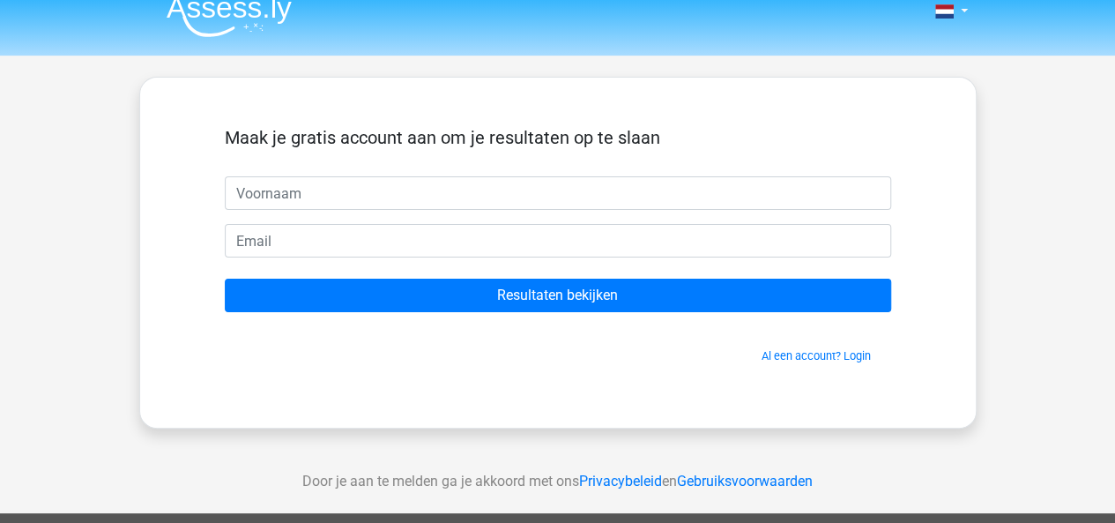
scroll to position [18, 0]
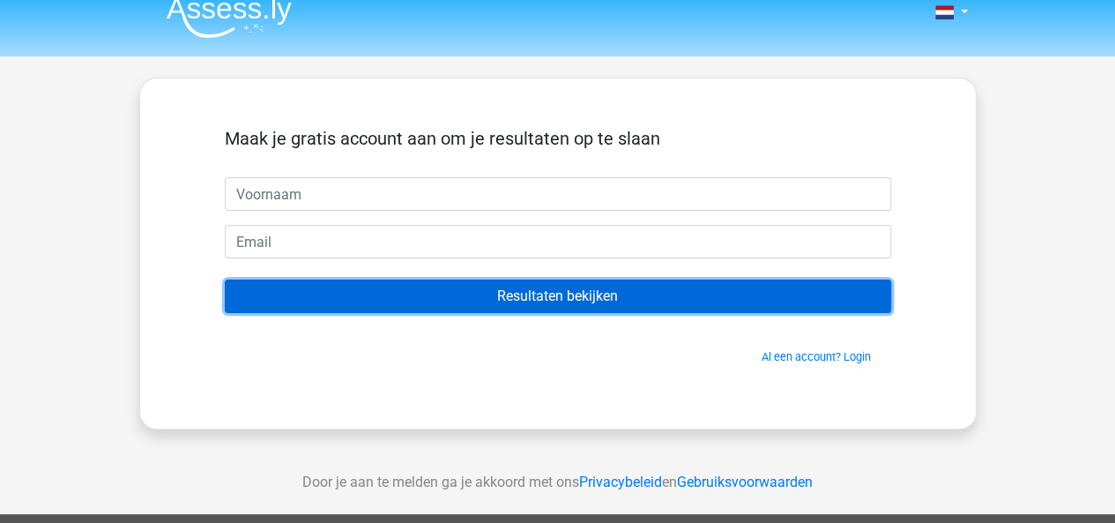
click at [467, 292] on input "Resultaten bekijken" at bounding box center [558, 295] width 666 height 33
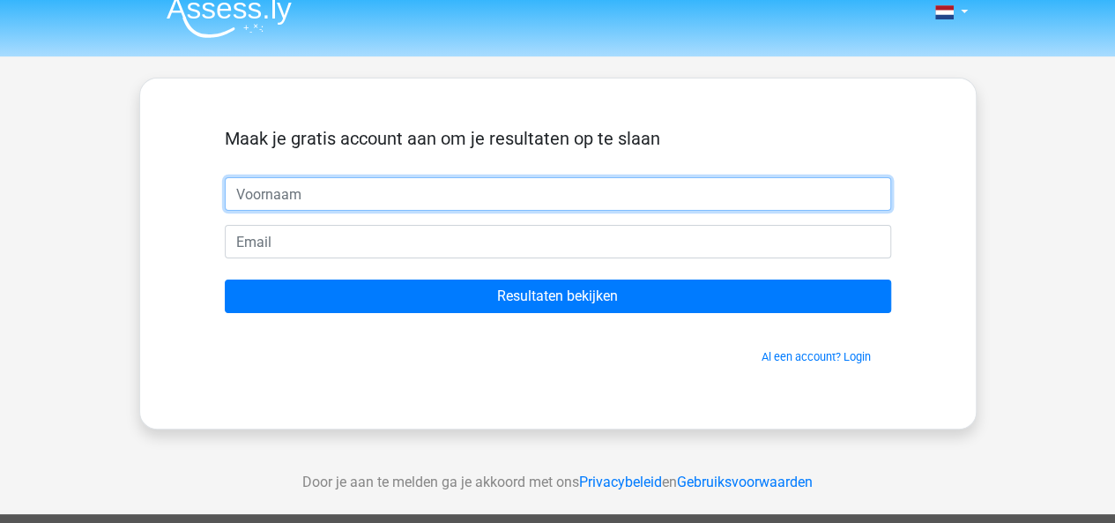
click at [388, 203] on input "text" at bounding box center [558, 193] width 666 height 33
type input "Dammyano"
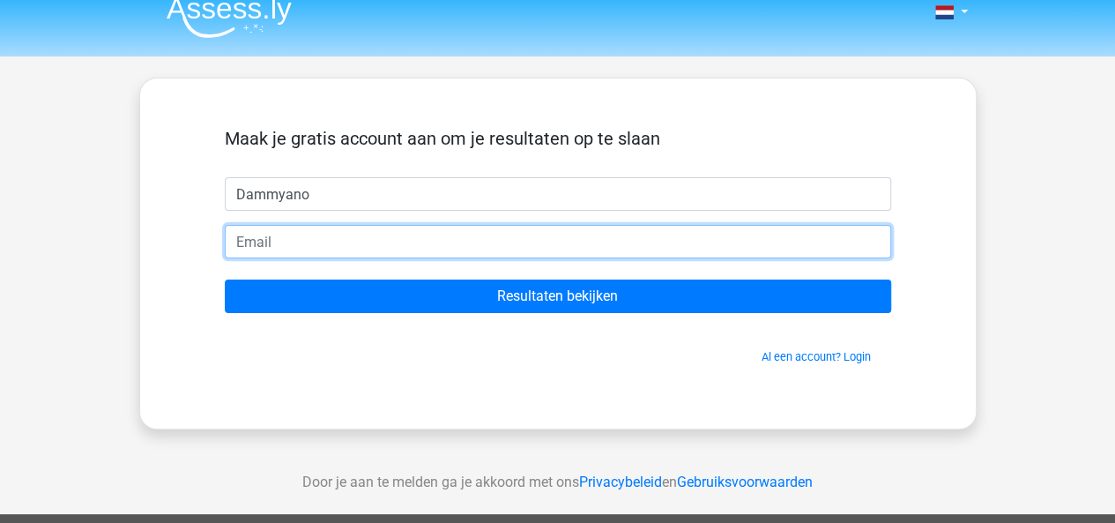
click at [331, 242] on input "email" at bounding box center [558, 241] width 666 height 33
type input "[EMAIL_ADDRESS][DOMAIN_NAME]"
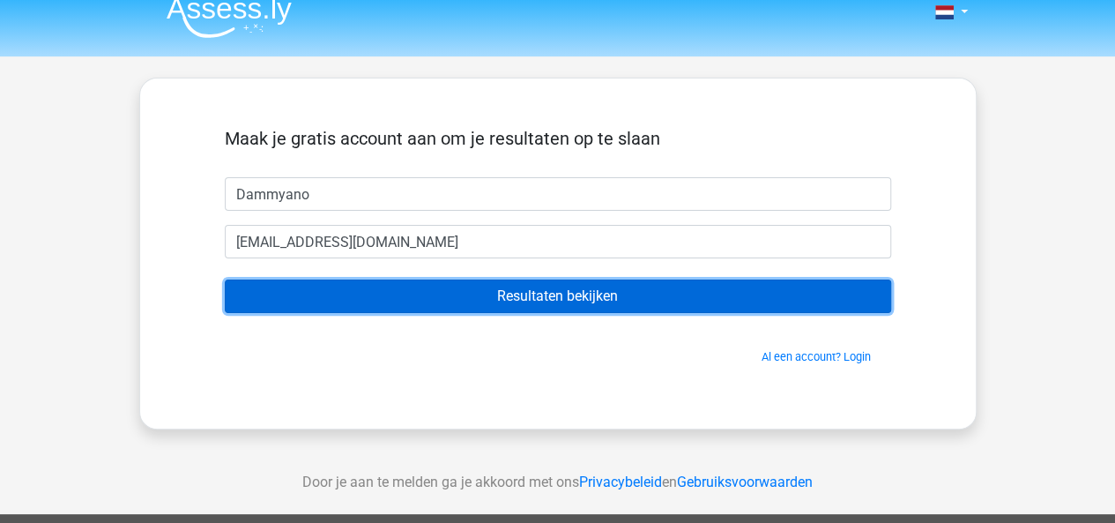
click at [404, 298] on input "Resultaten bekijken" at bounding box center [558, 295] width 666 height 33
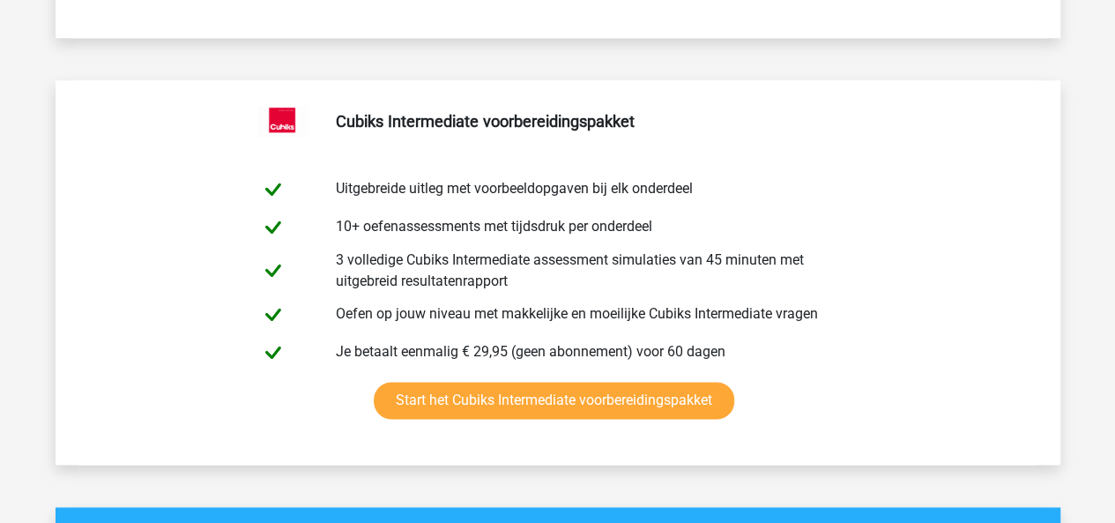
scroll to position [928, 0]
